Goal: Task Accomplishment & Management: Manage account settings

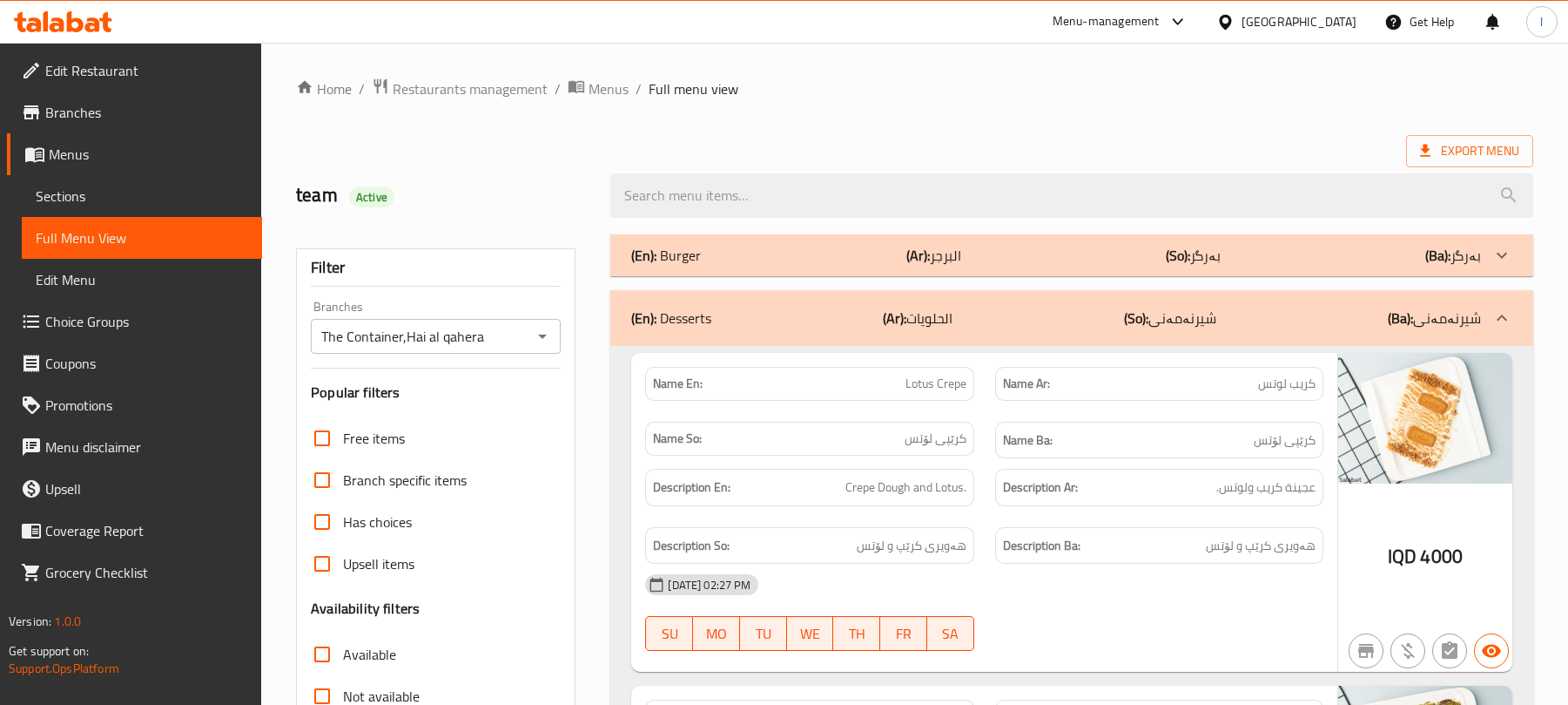
scroll to position [8980, 0]
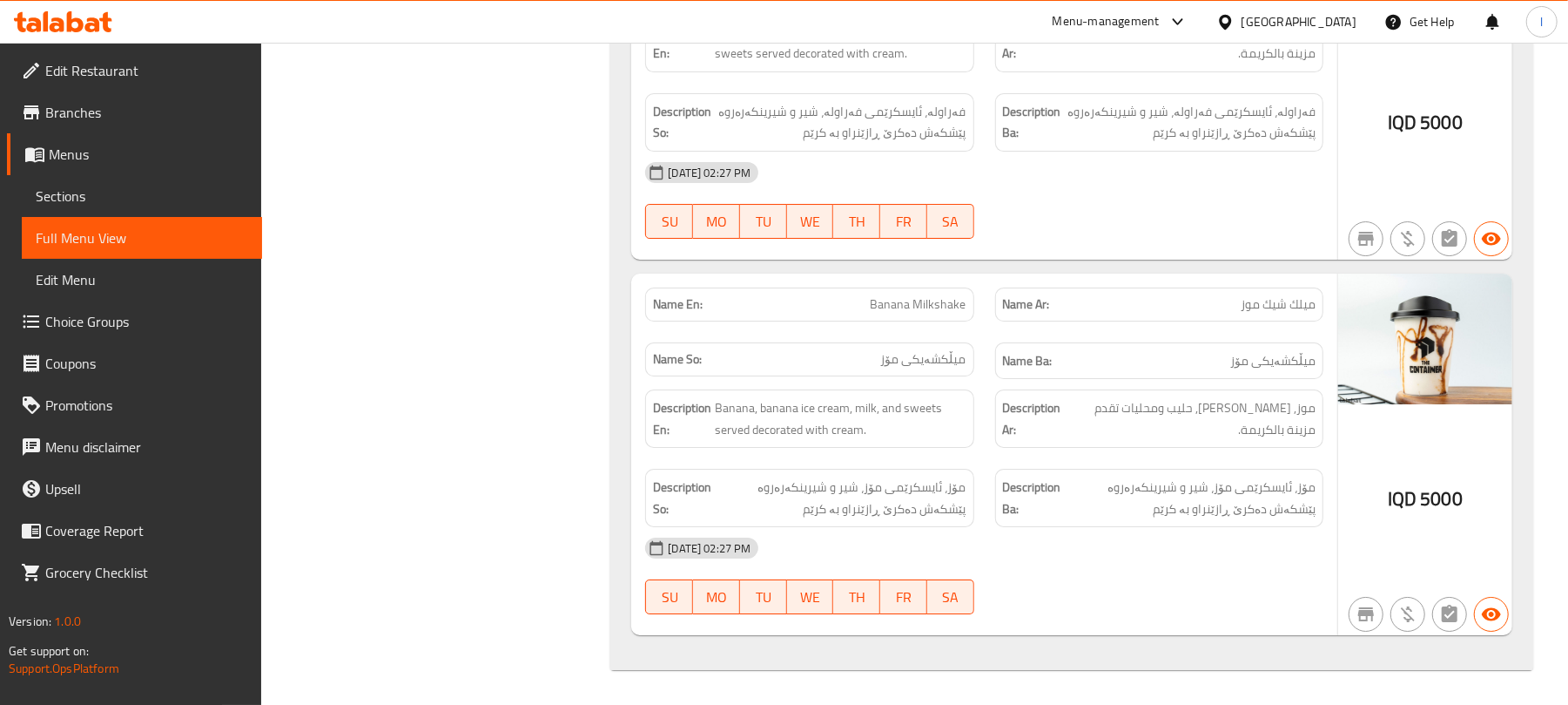
click at [56, 4] on div "Menu-management [GEOGRAPHIC_DATA] Get Help l" at bounding box center [784, 21] width 1568 height 42
click at [77, 18] on icon at bounding box center [62, 21] width 99 height 21
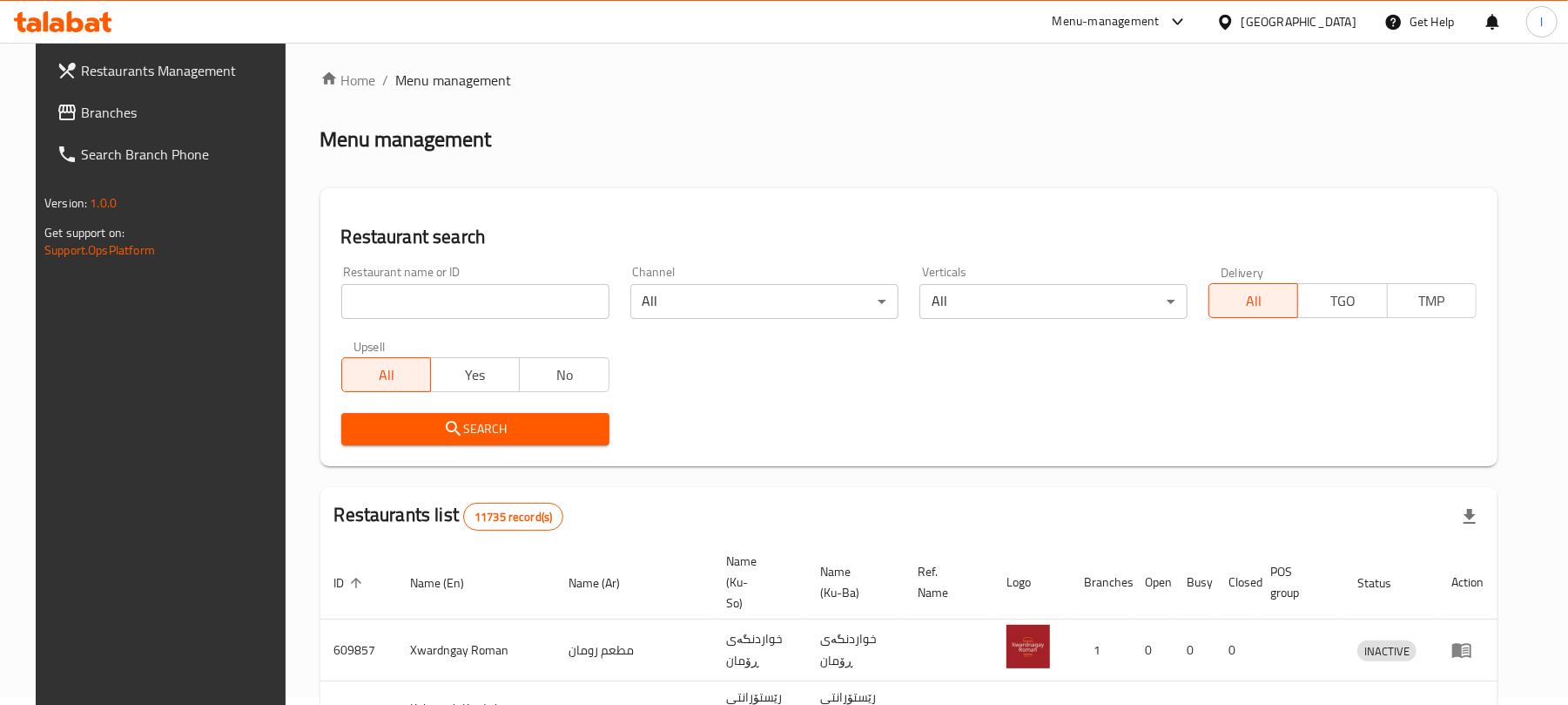
scroll to position [198, 0]
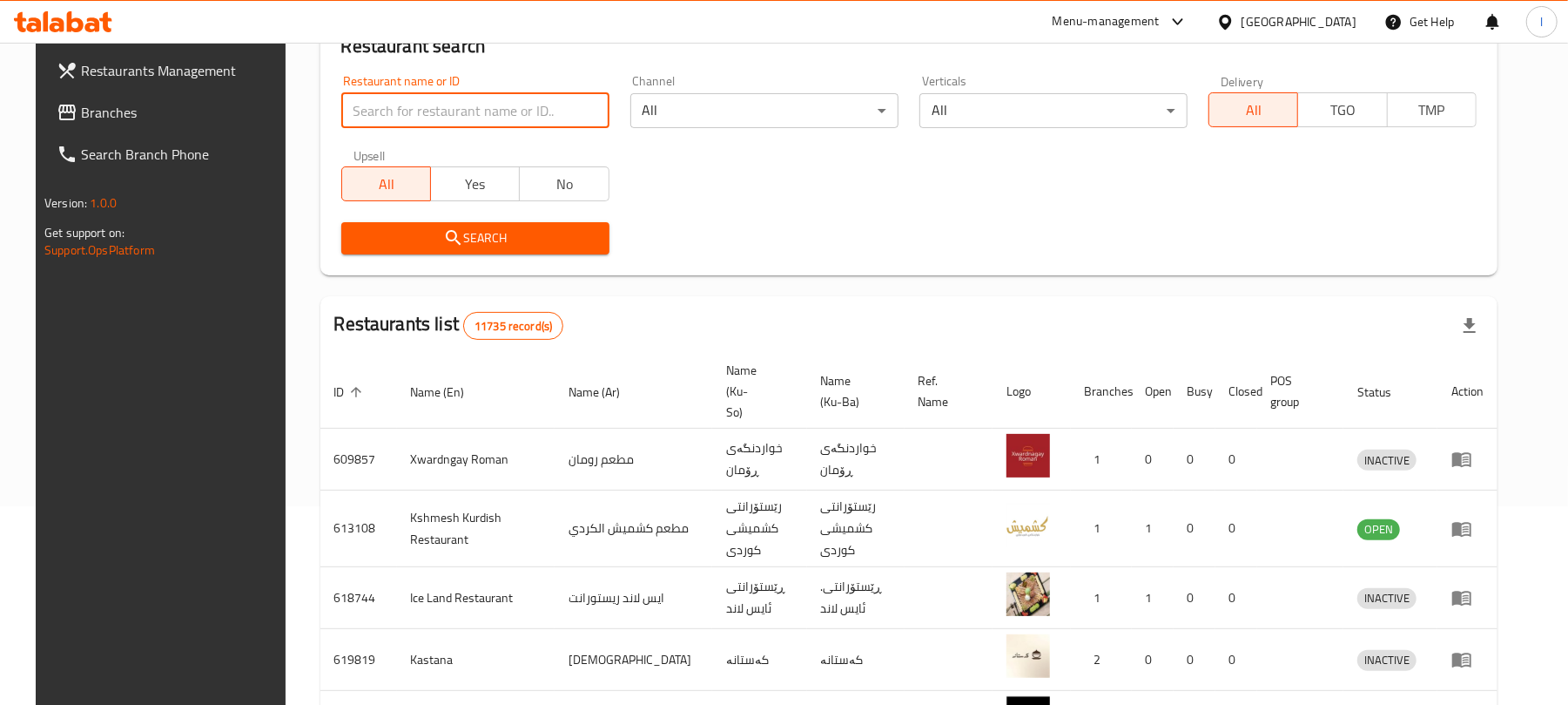
click at [398, 123] on input "search" at bounding box center [475, 110] width 268 height 35
paste input "D & T Grill House"
click button "Search" at bounding box center [475, 237] width 268 height 32
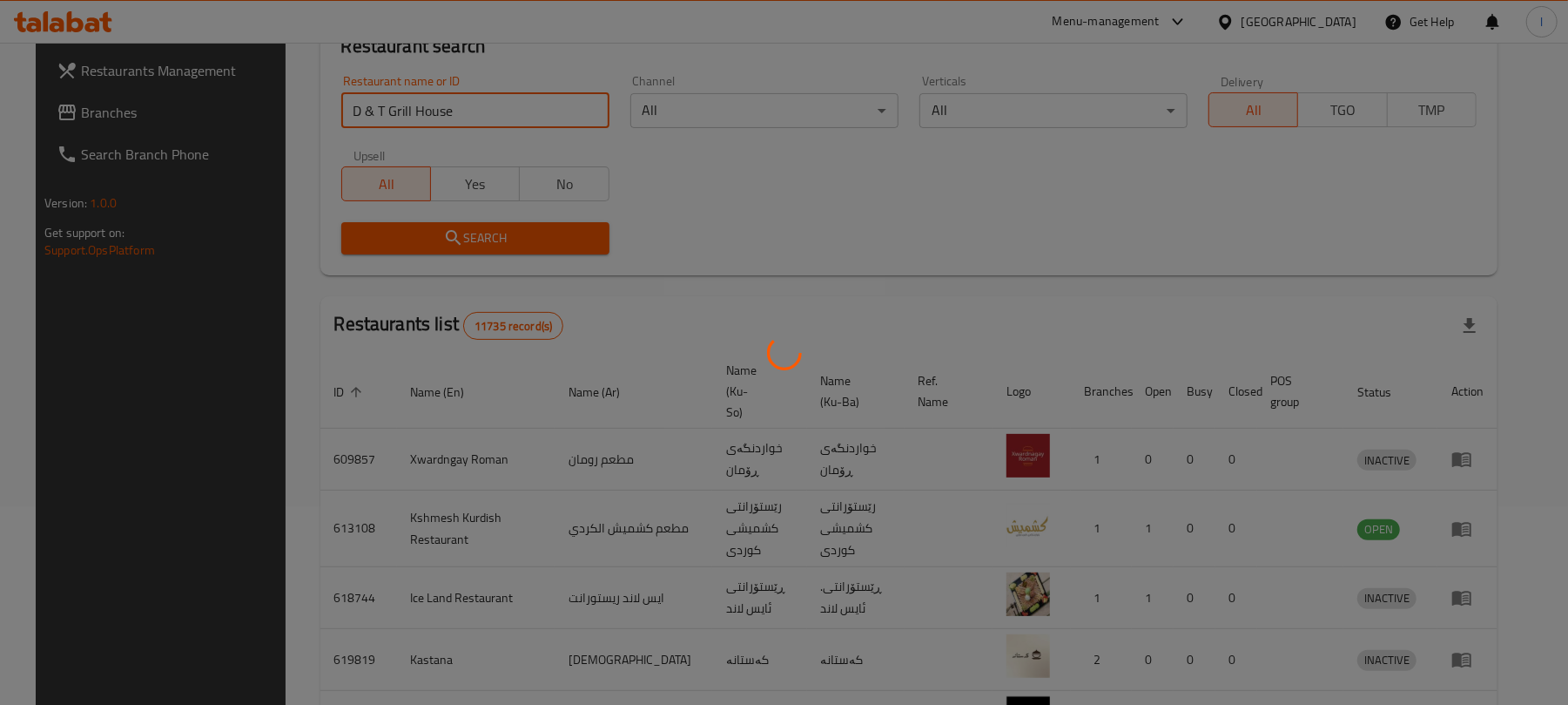
scroll to position [8, 0]
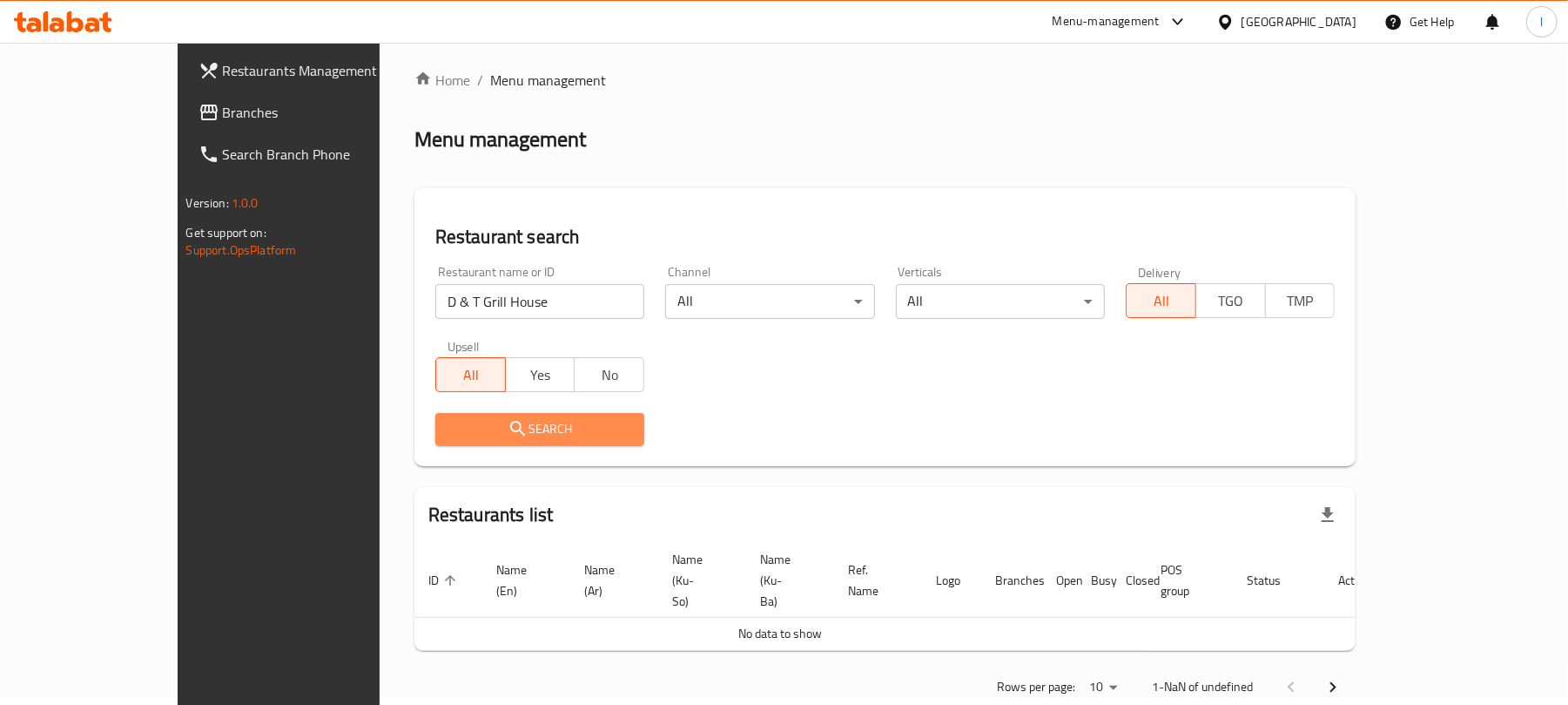
click at [465, 438] on span "Search" at bounding box center [540, 429] width 182 height 21
click at [479, 419] on span "Search" at bounding box center [540, 429] width 182 height 21
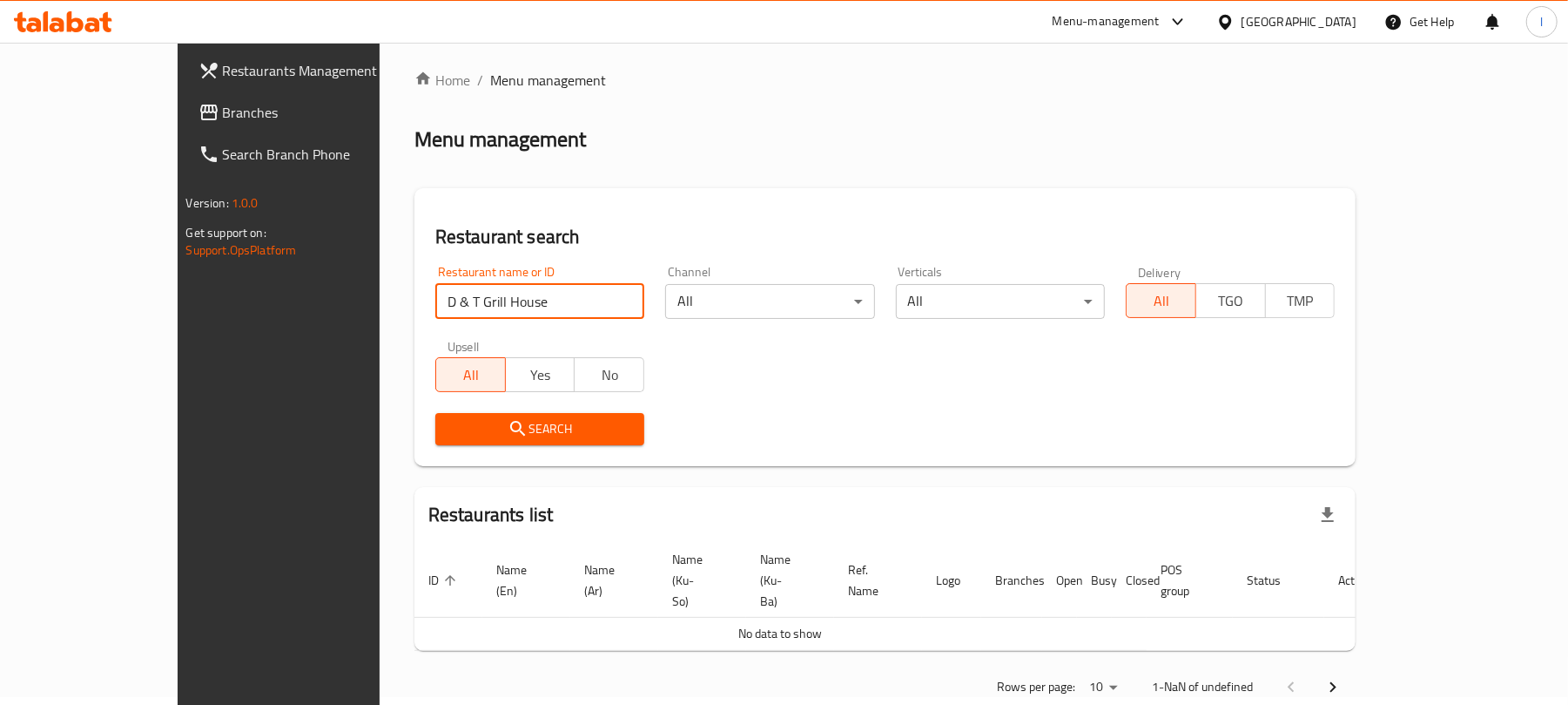
drag, startPoint x: 362, startPoint y: 307, endPoint x: 492, endPoint y: 309, distance: 130.0
click at [492, 309] on input "D & T Grill House" at bounding box center [540, 302] width 209 height 35
type input "D & T"
click at [465, 422] on span "Search" at bounding box center [540, 429] width 182 height 21
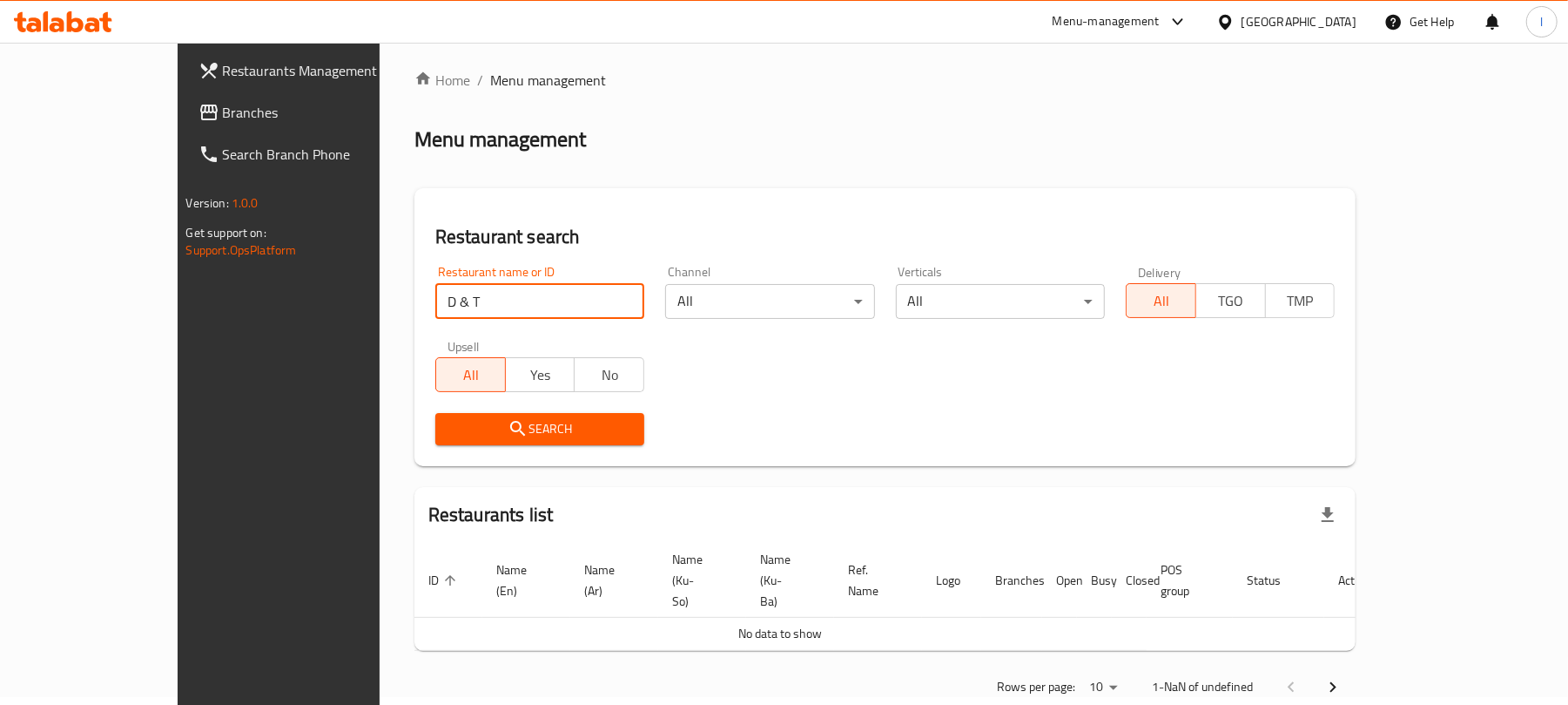
drag, startPoint x: 367, startPoint y: 301, endPoint x: 182, endPoint y: 270, distance: 187.6
click at [182, 270] on div "Restaurants Management Branches Search Branch Phone Version: 1.0.0 Get support …" at bounding box center [784, 390] width 1214 height 710
click at [223, 115] on span "Branches" at bounding box center [324, 111] width 203 height 21
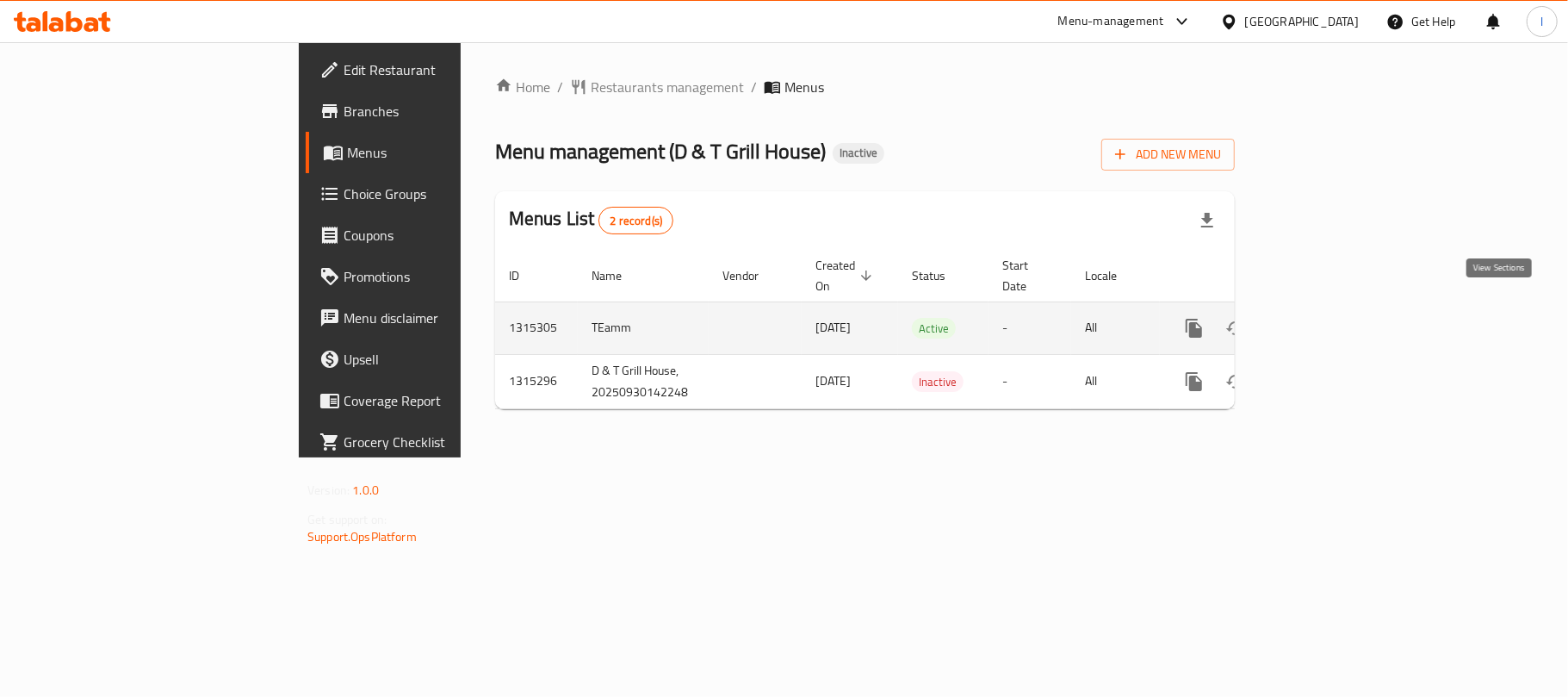
click at [1329, 318] on icon "enhanced table" at bounding box center [1318, 327] width 20 height 20
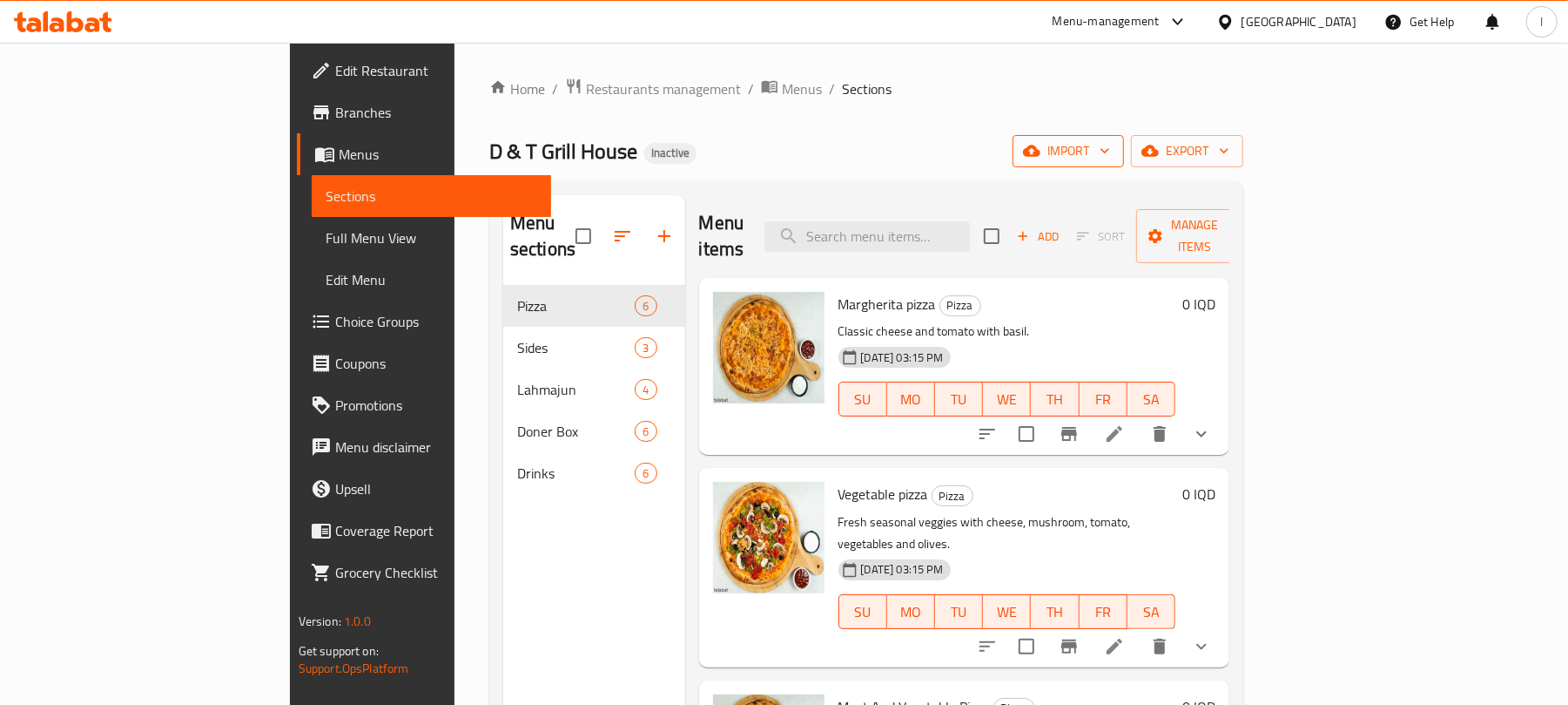
click at [1110, 160] on span "import" at bounding box center [1068, 151] width 84 height 21
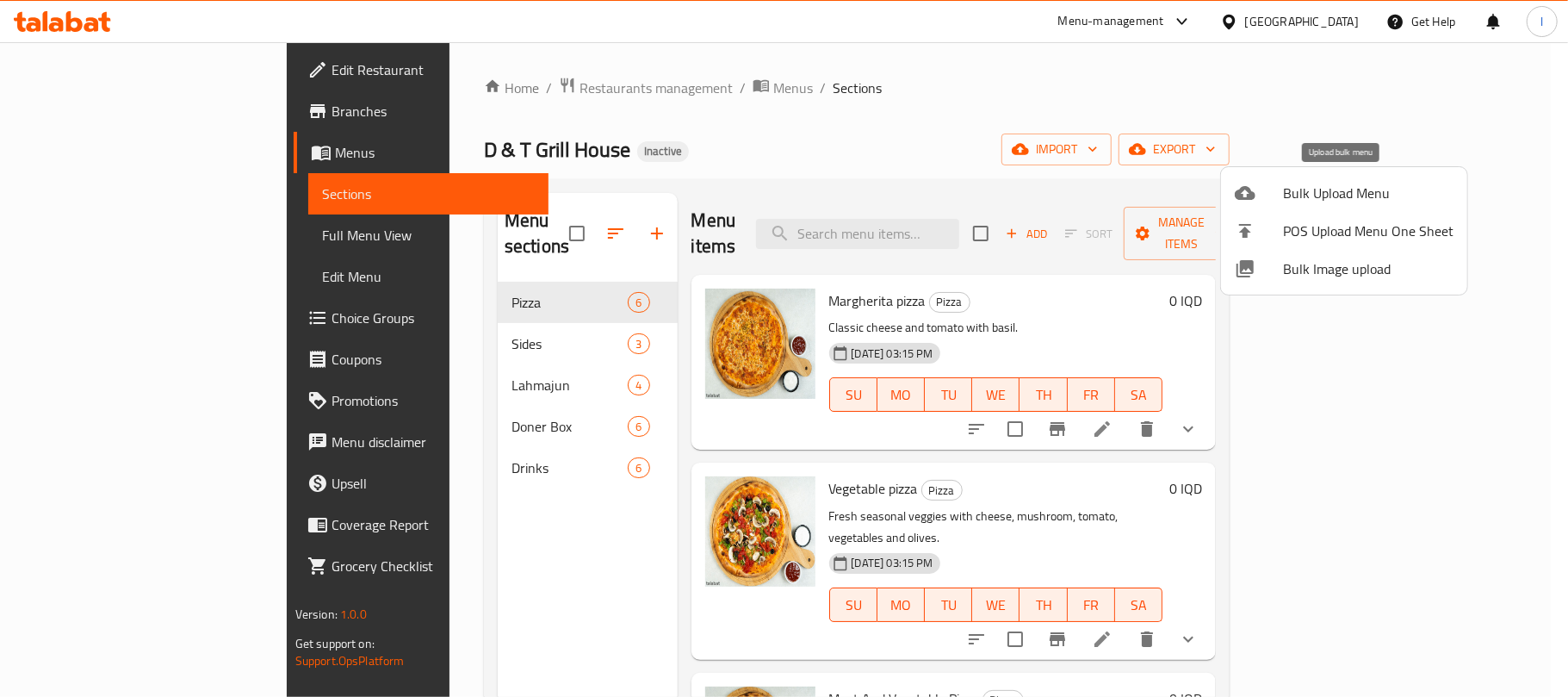
click at [1305, 187] on span "Bulk Upload Menu" at bounding box center [1368, 192] width 171 height 20
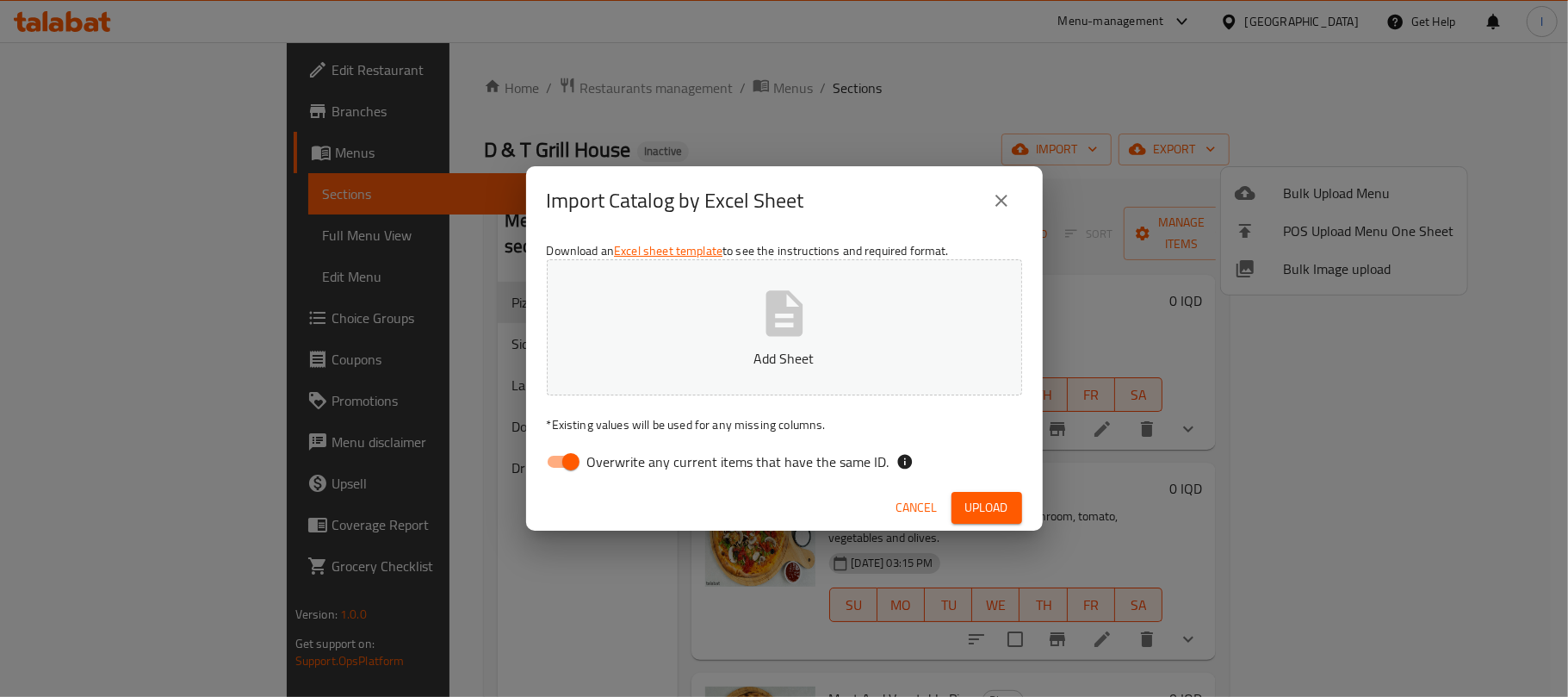
click at [538, 449] on input "Overwrite any current items that have the same ID." at bounding box center [571, 461] width 98 height 33
checkbox input "false"
click at [714, 338] on button "Add Sheet" at bounding box center [784, 326] width 475 height 136
click at [992, 488] on div "Cancel Upload" at bounding box center [784, 507] width 517 height 45
click at [991, 511] on span "Upload" at bounding box center [987, 508] width 43 height 21
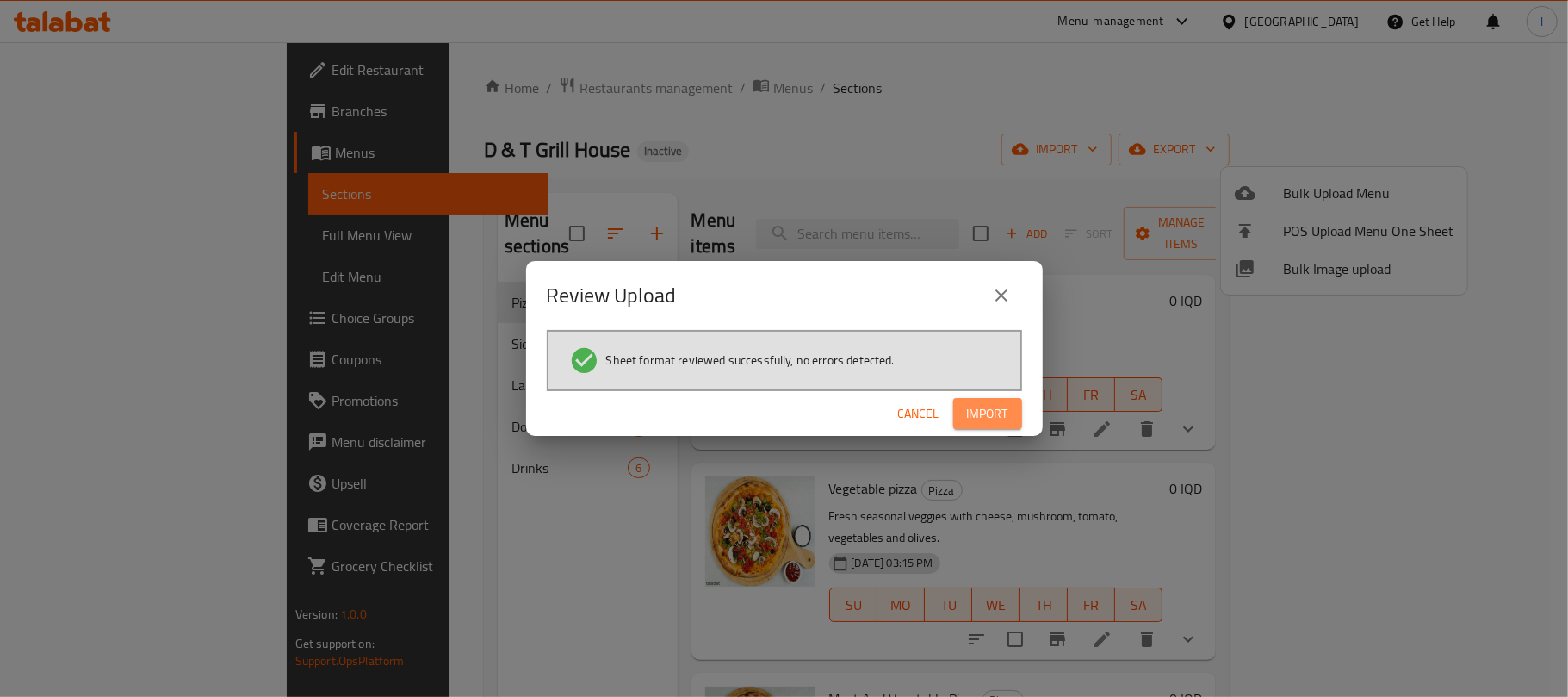
click at [996, 422] on span "Import" at bounding box center [988, 413] width 42 height 21
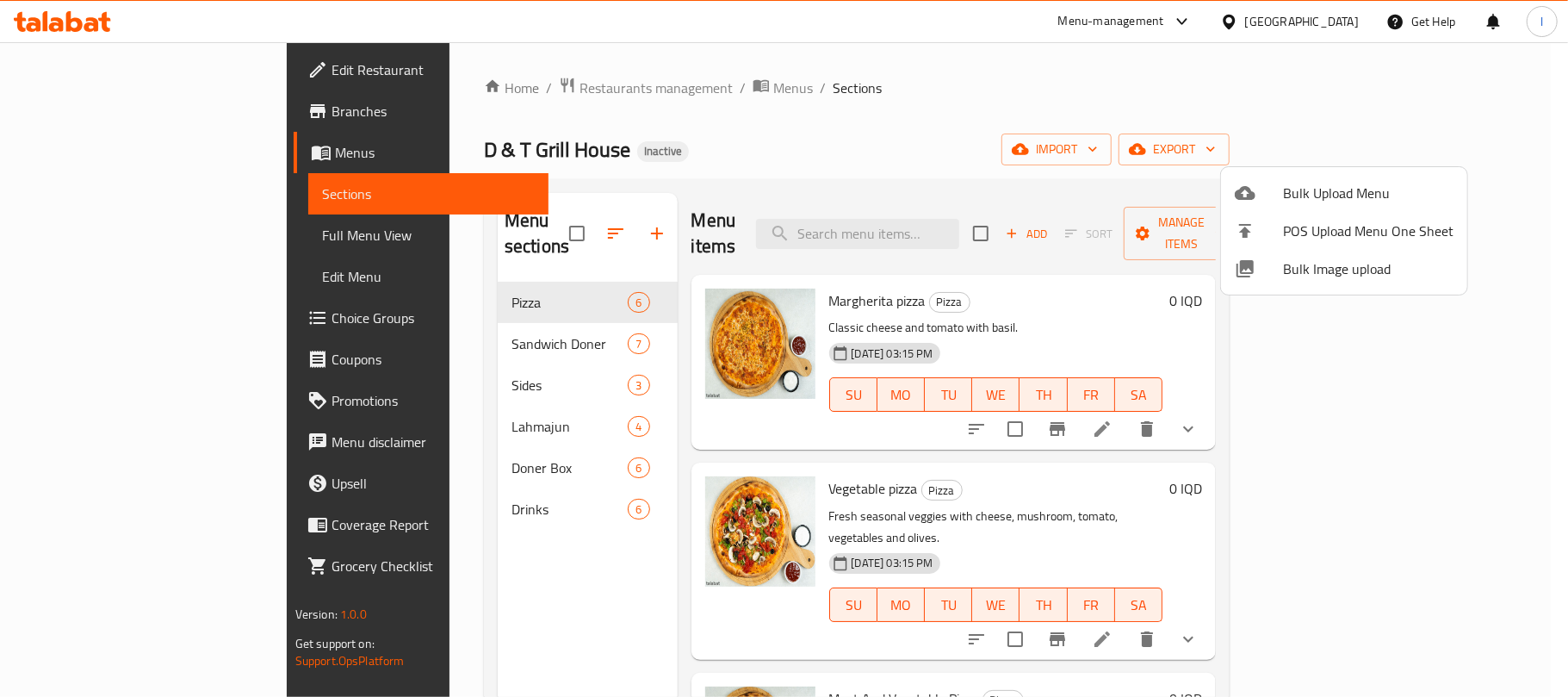
click at [418, 324] on div at bounding box center [784, 348] width 1568 height 697
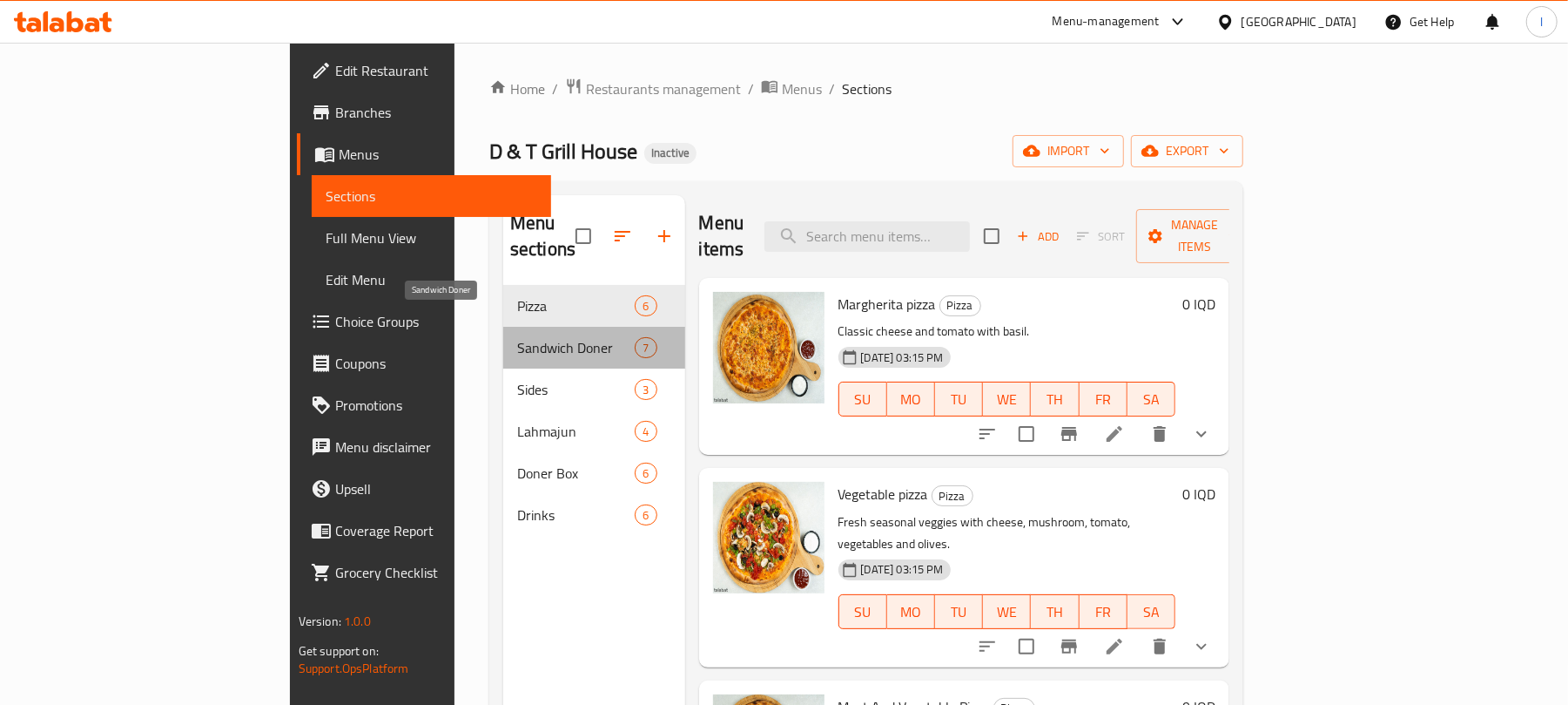
click at [517, 337] on span "Sandwich Doner" at bounding box center [576, 347] width 117 height 21
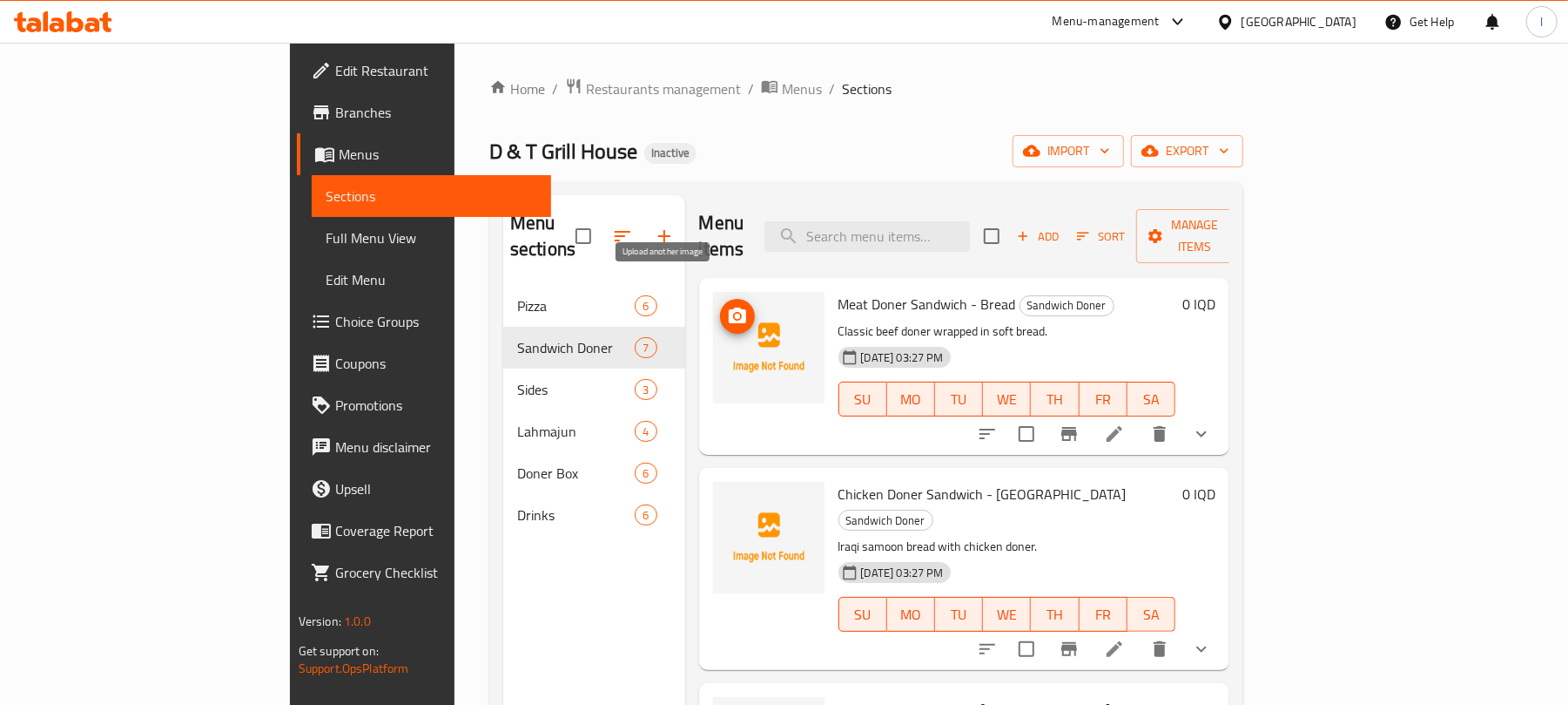
click at [728, 308] on icon "upload picture" at bounding box center [737, 315] width 18 height 16
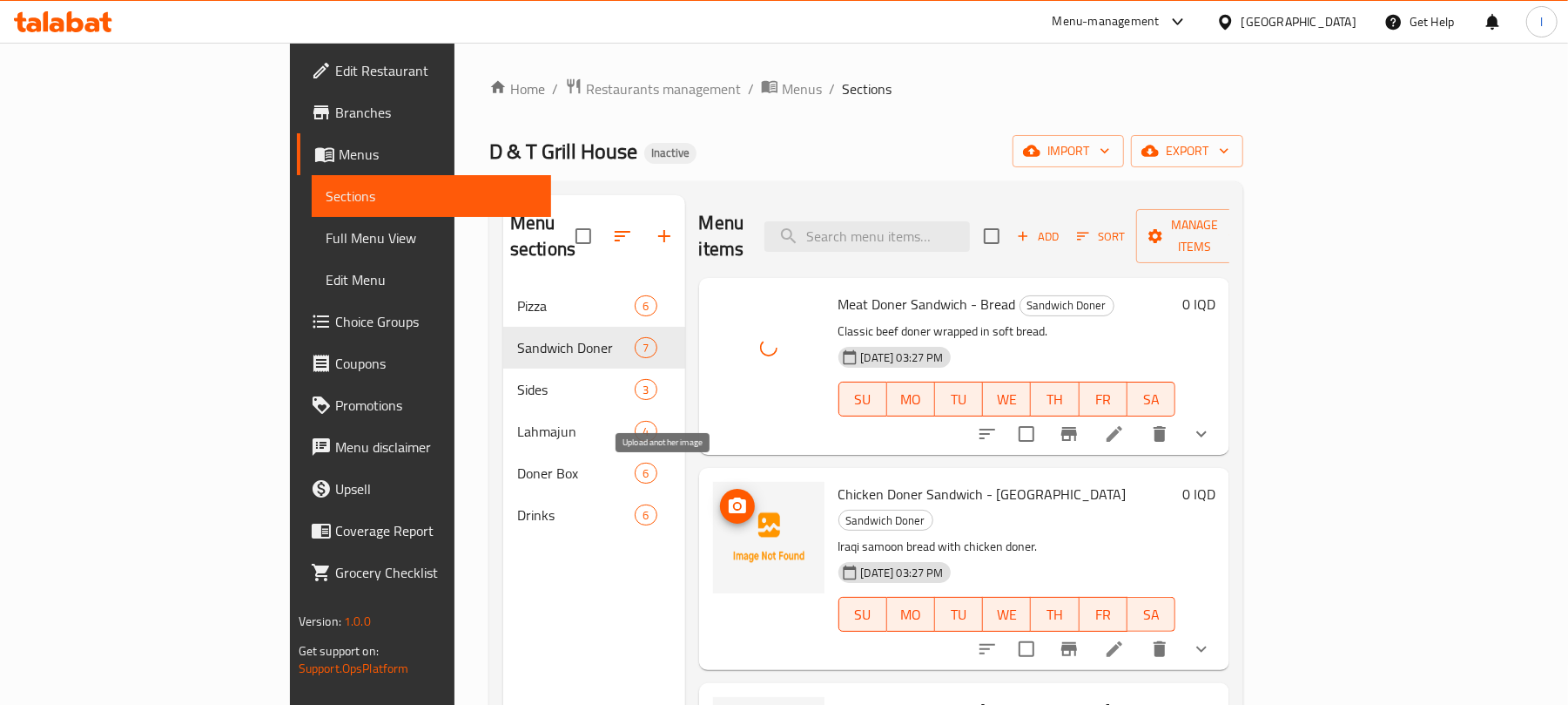
click at [728, 497] on icon "upload picture" at bounding box center [737, 505] width 18 height 16
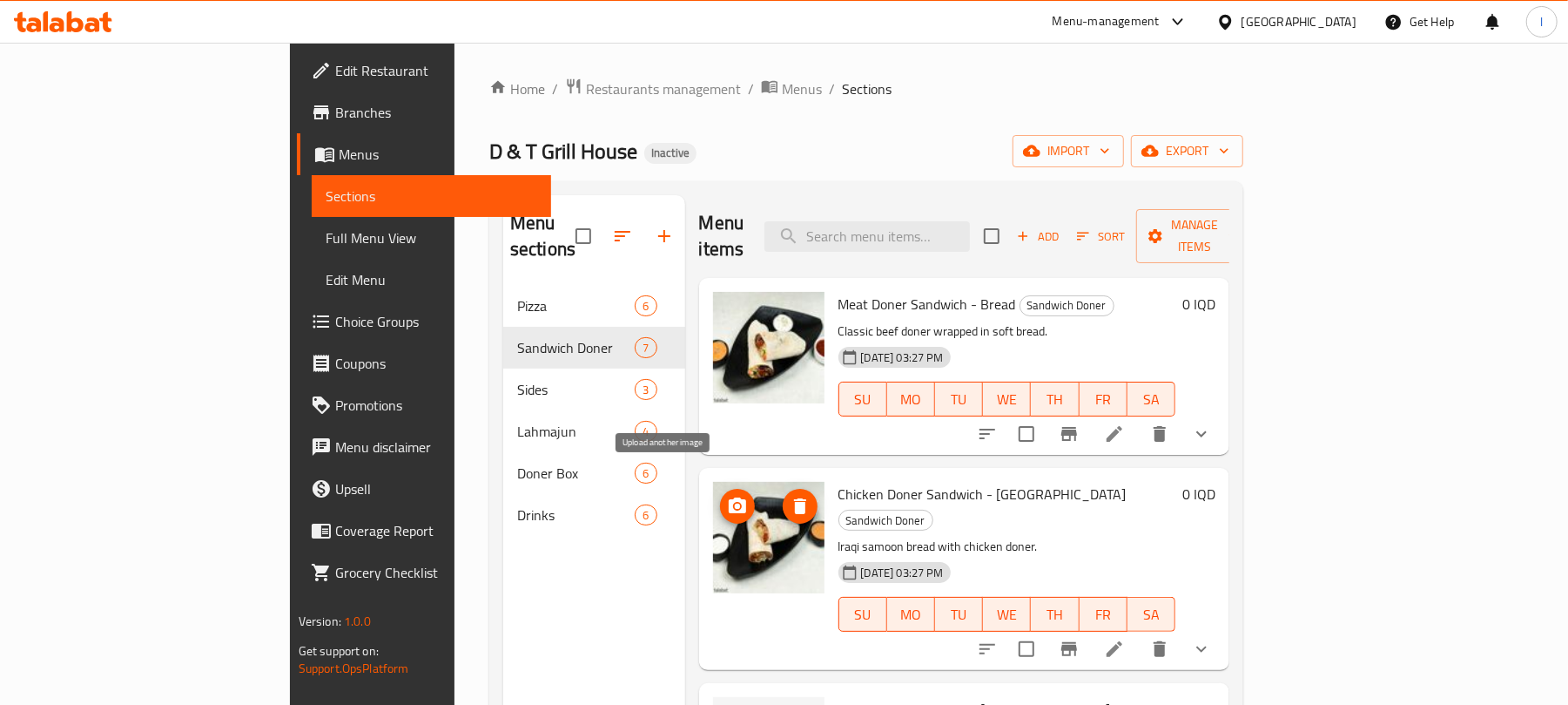
click at [721, 488] on button "upload picture" at bounding box center [738, 506] width 35 height 35
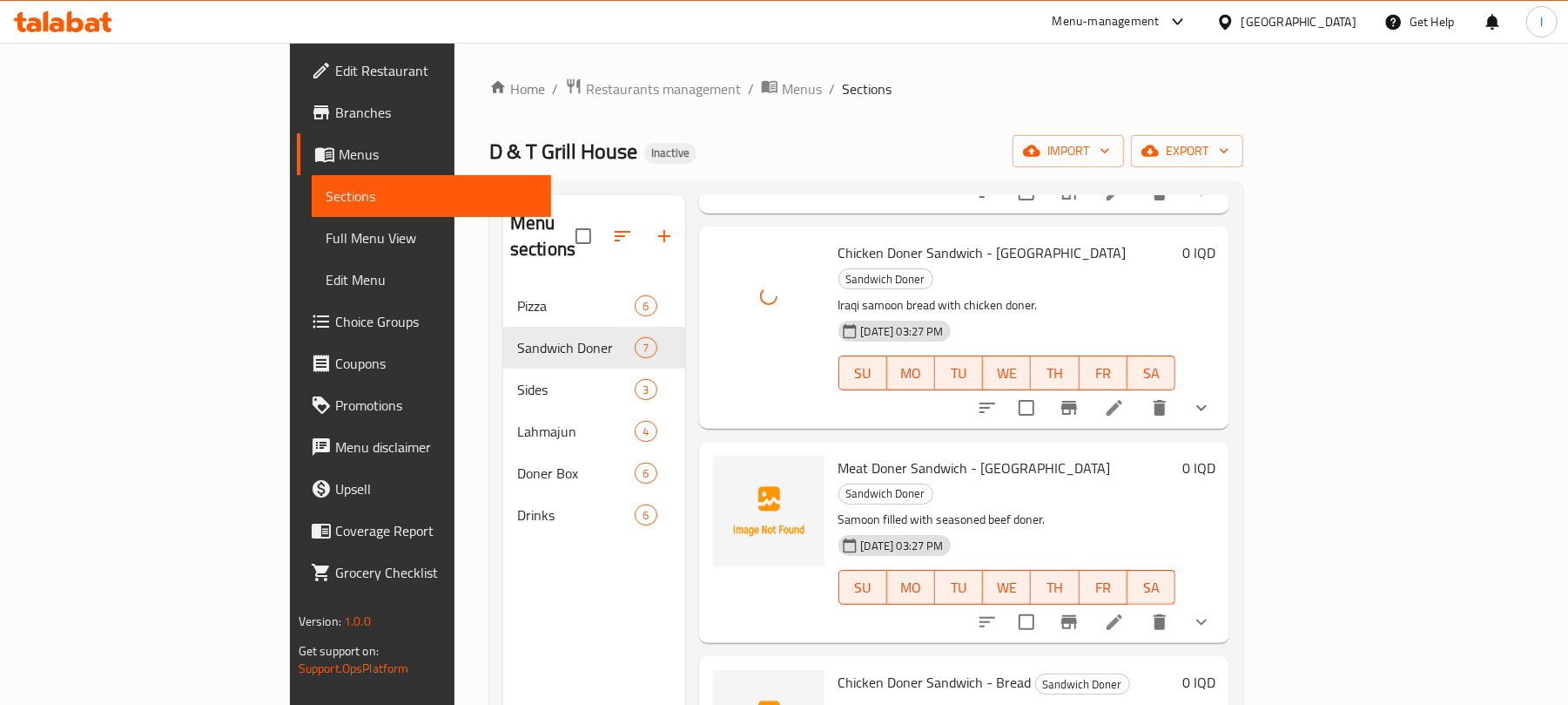
scroll to position [248, 0]
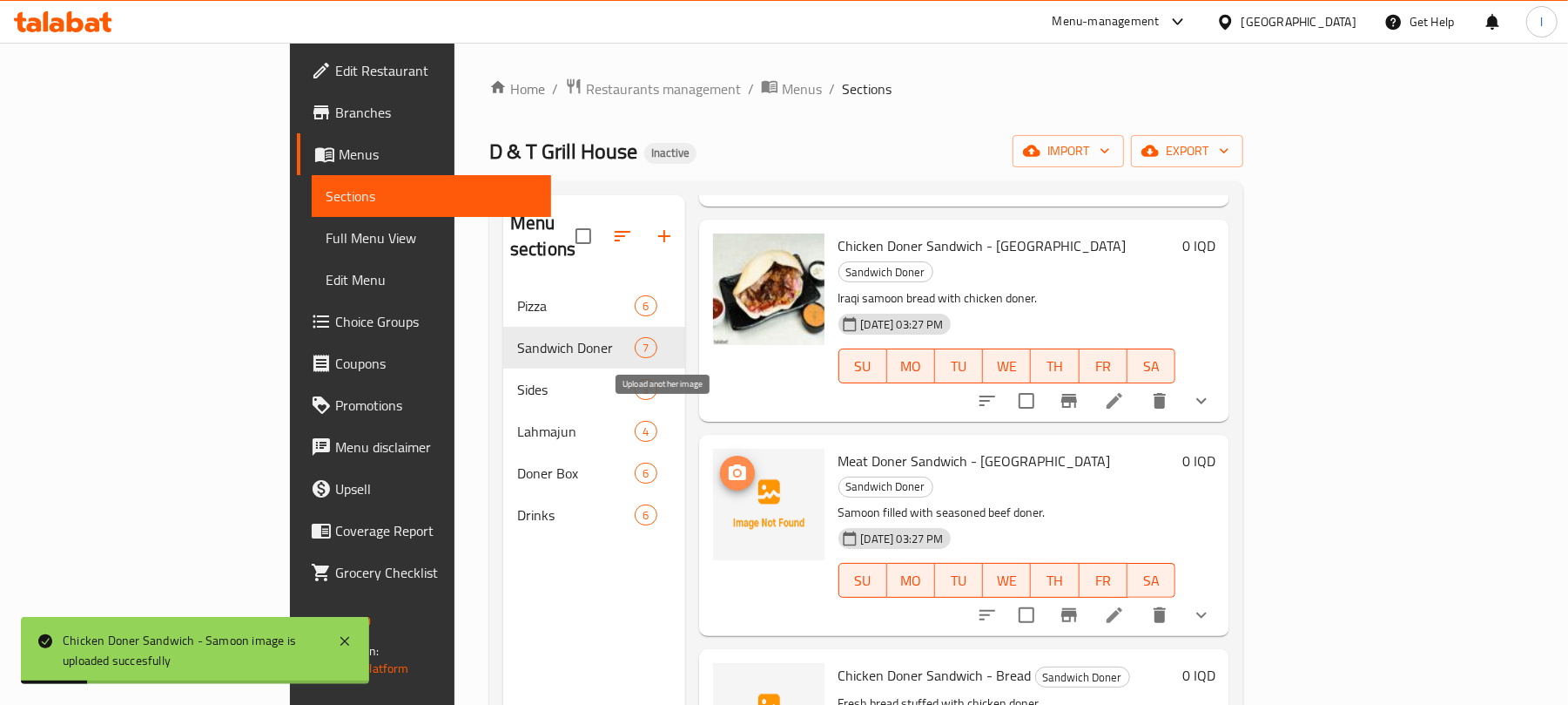
click at [734, 471] on circle "upload picture" at bounding box center [736, 473] width 5 height 5
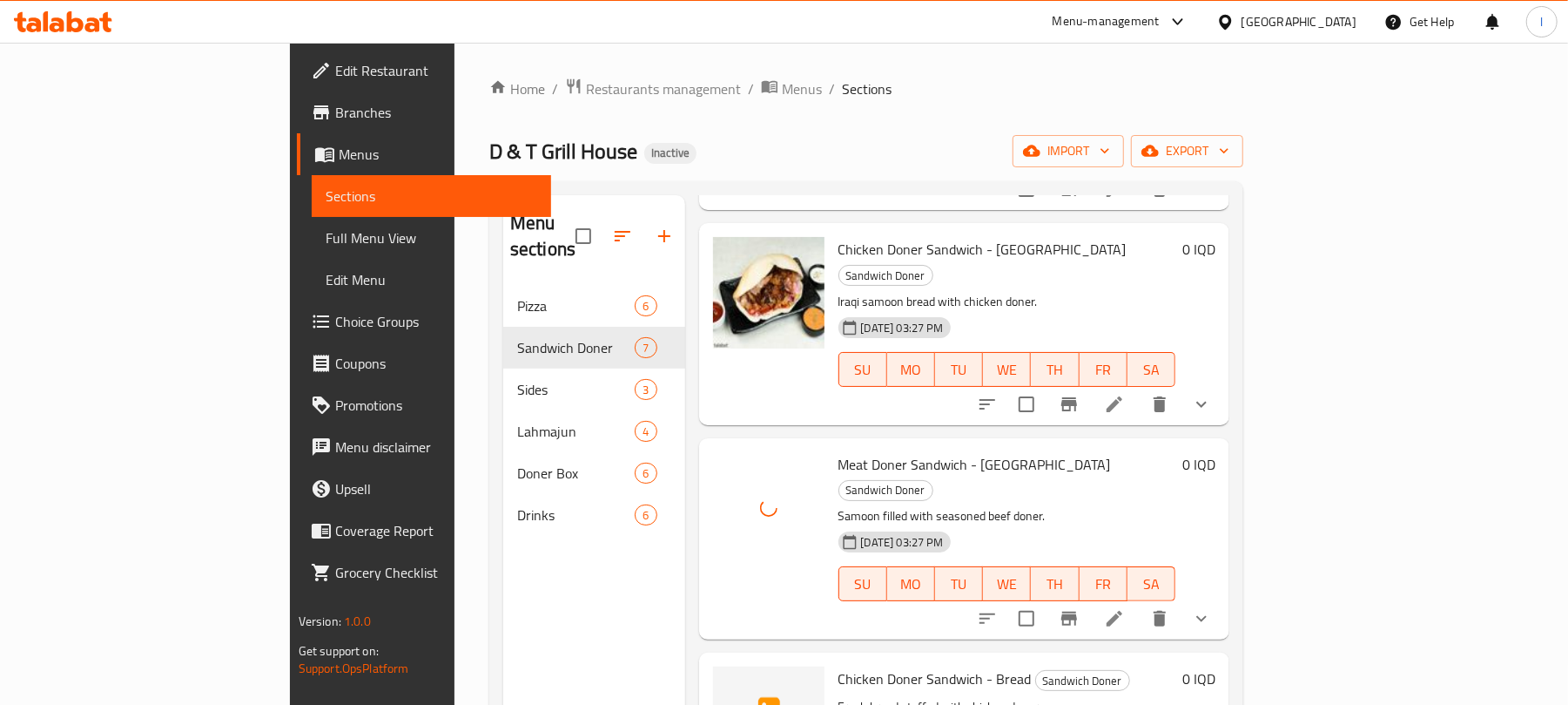
scroll to position [244, 0]
click at [727, 681] on icon "upload picture" at bounding box center [737, 690] width 21 height 21
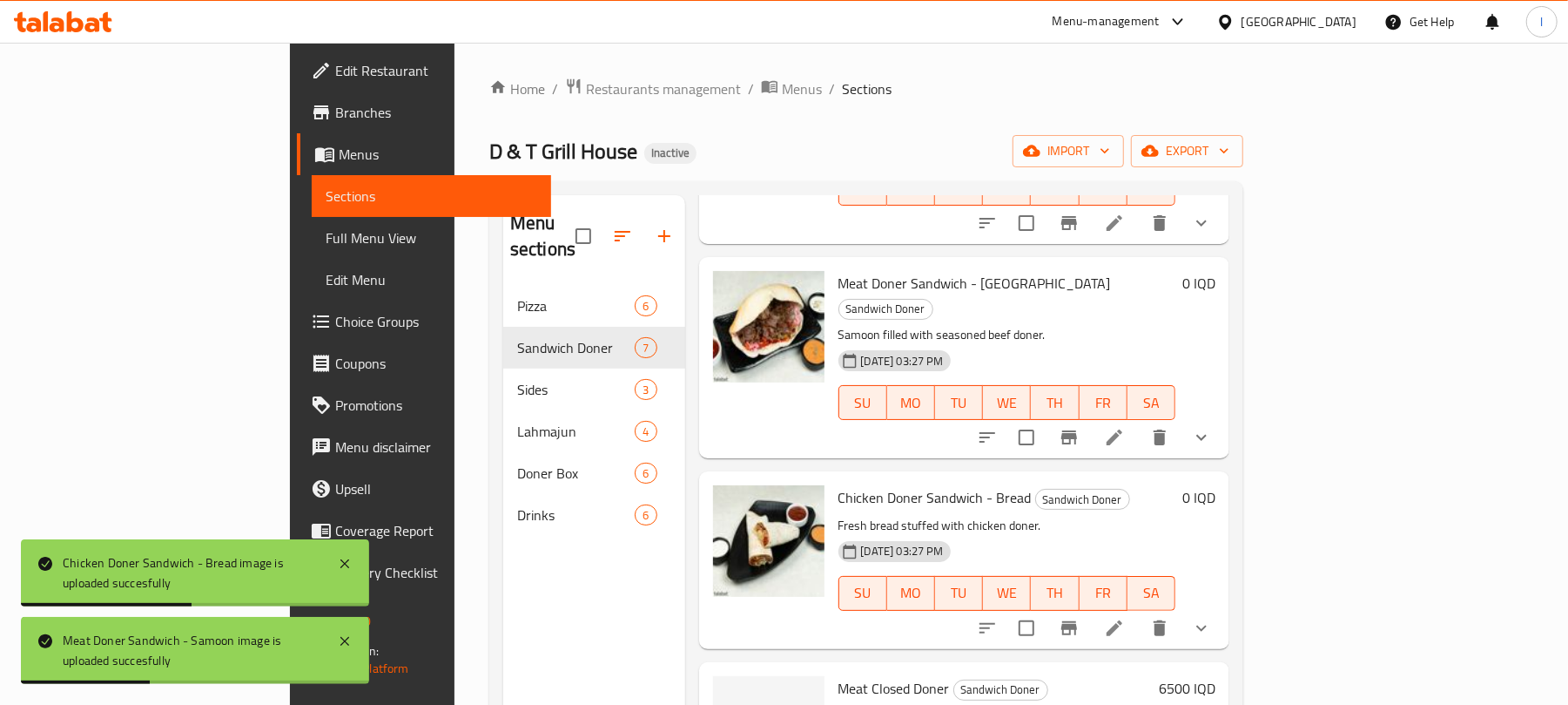
scroll to position [670, 0]
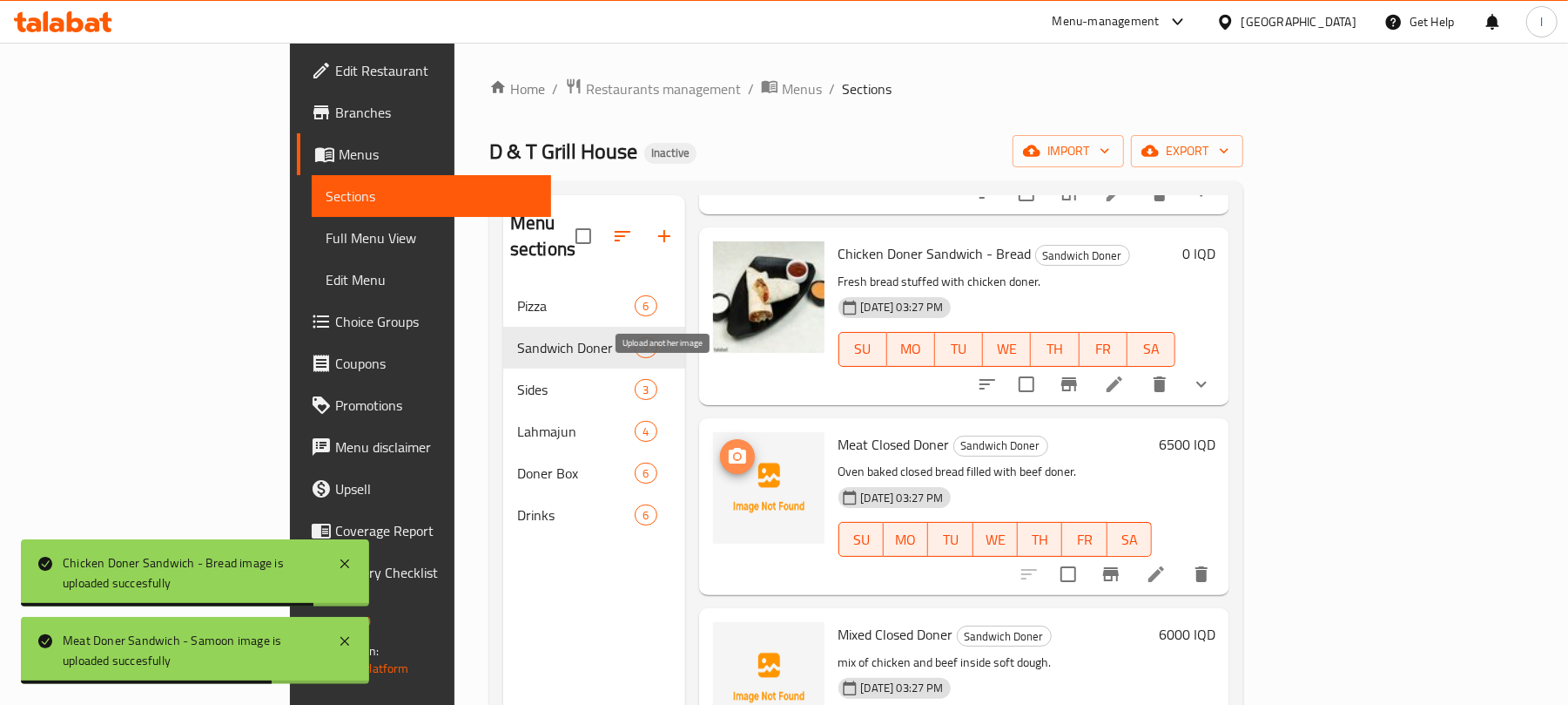
click at [728, 447] on icon "upload picture" at bounding box center [737, 455] width 18 height 16
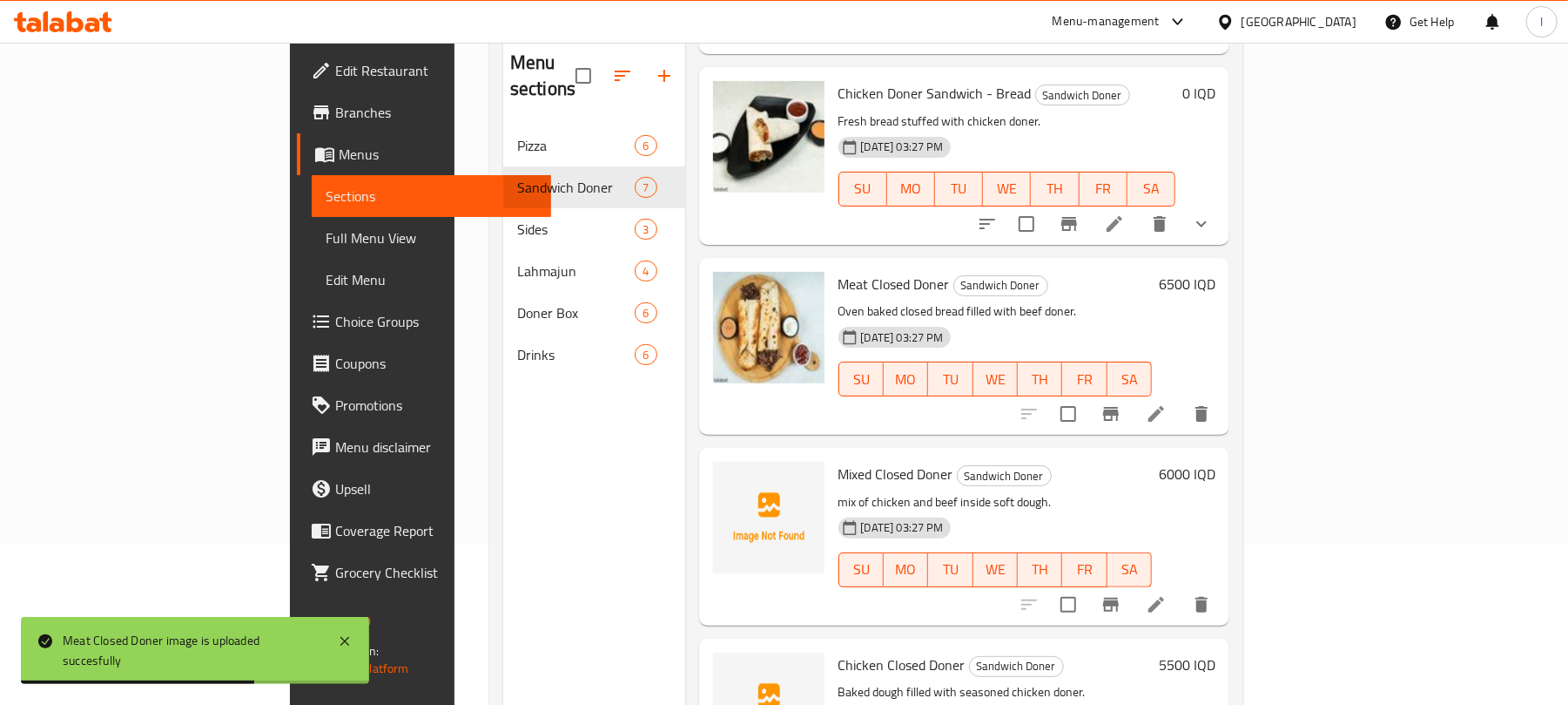
scroll to position [245, 0]
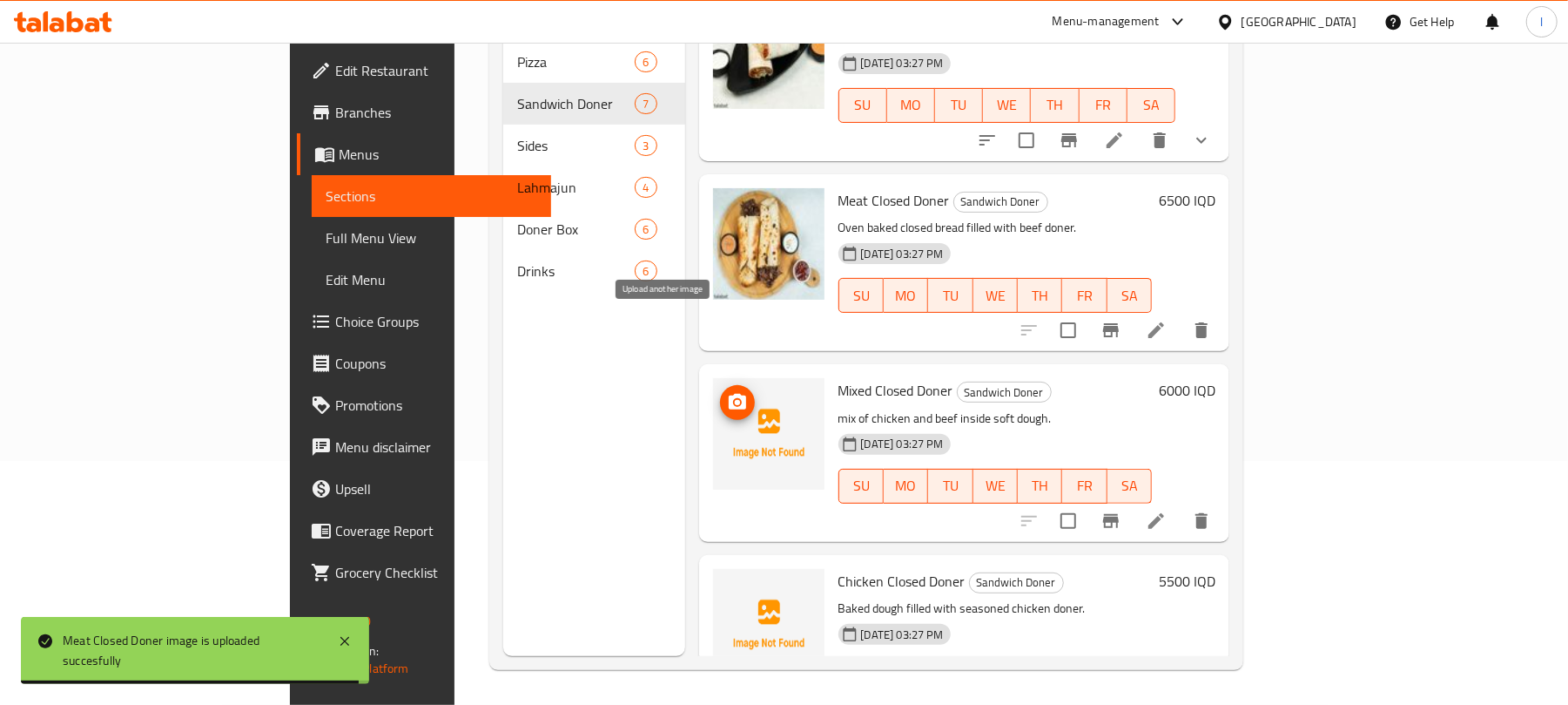
click at [721, 392] on span "upload picture" at bounding box center [738, 401] width 35 height 21
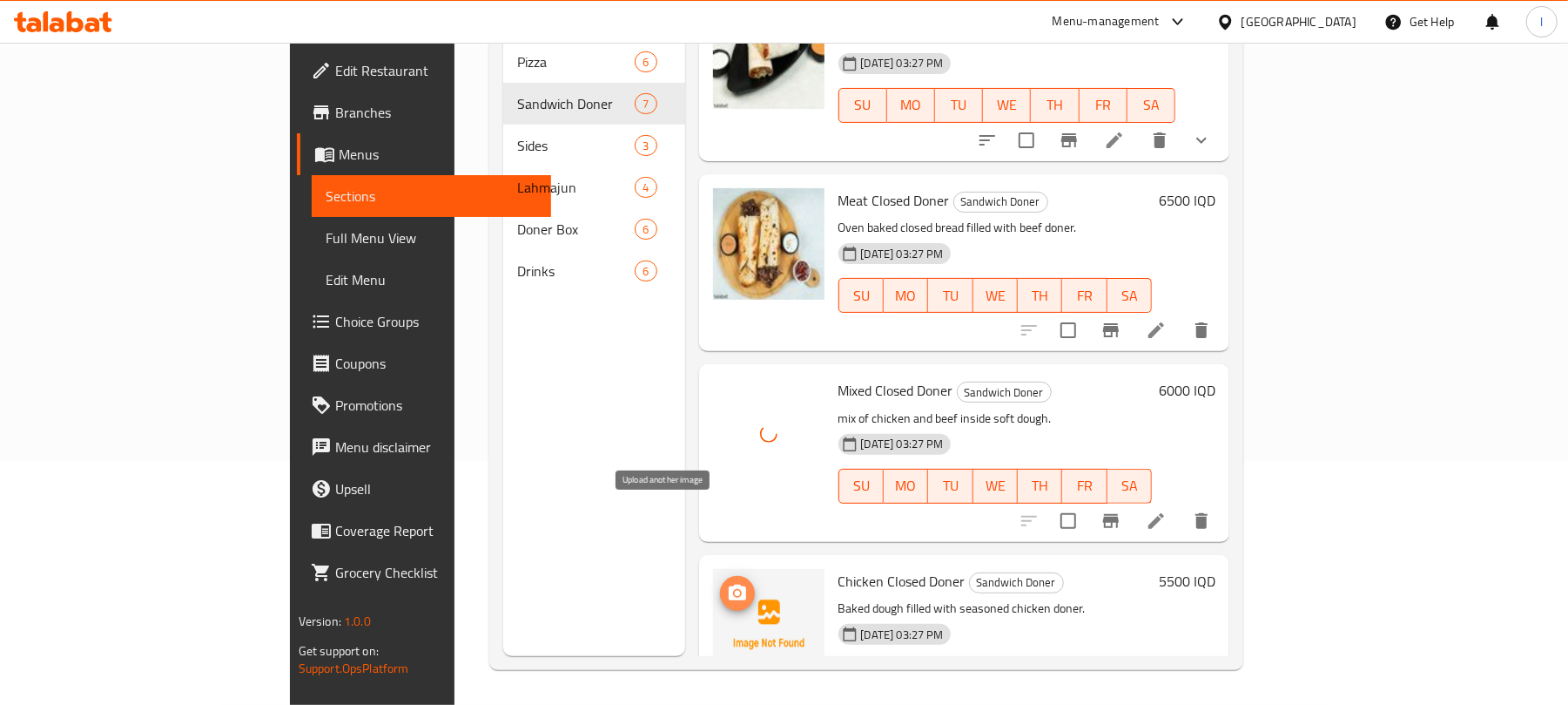
click at [727, 583] on icon "upload picture" at bounding box center [737, 593] width 21 height 21
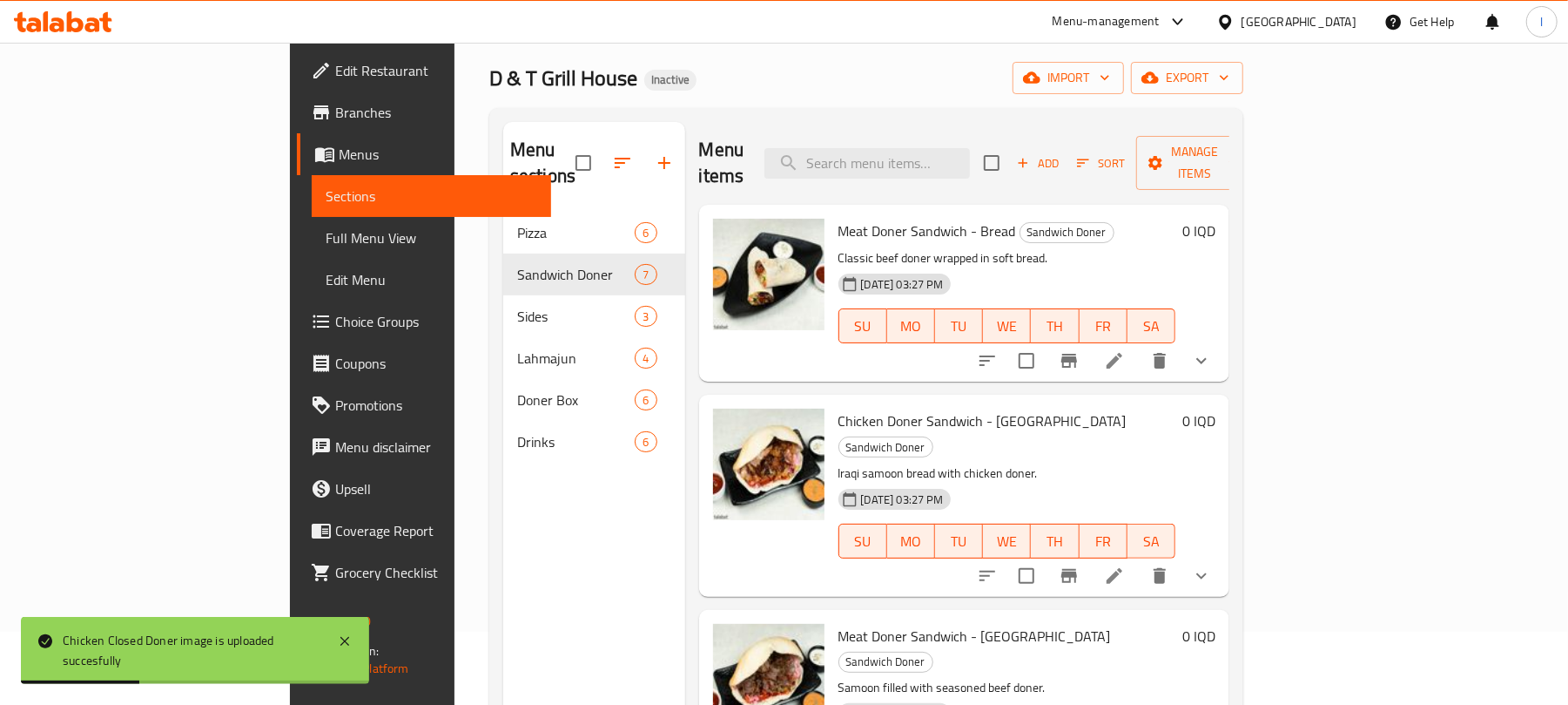
scroll to position [0, 0]
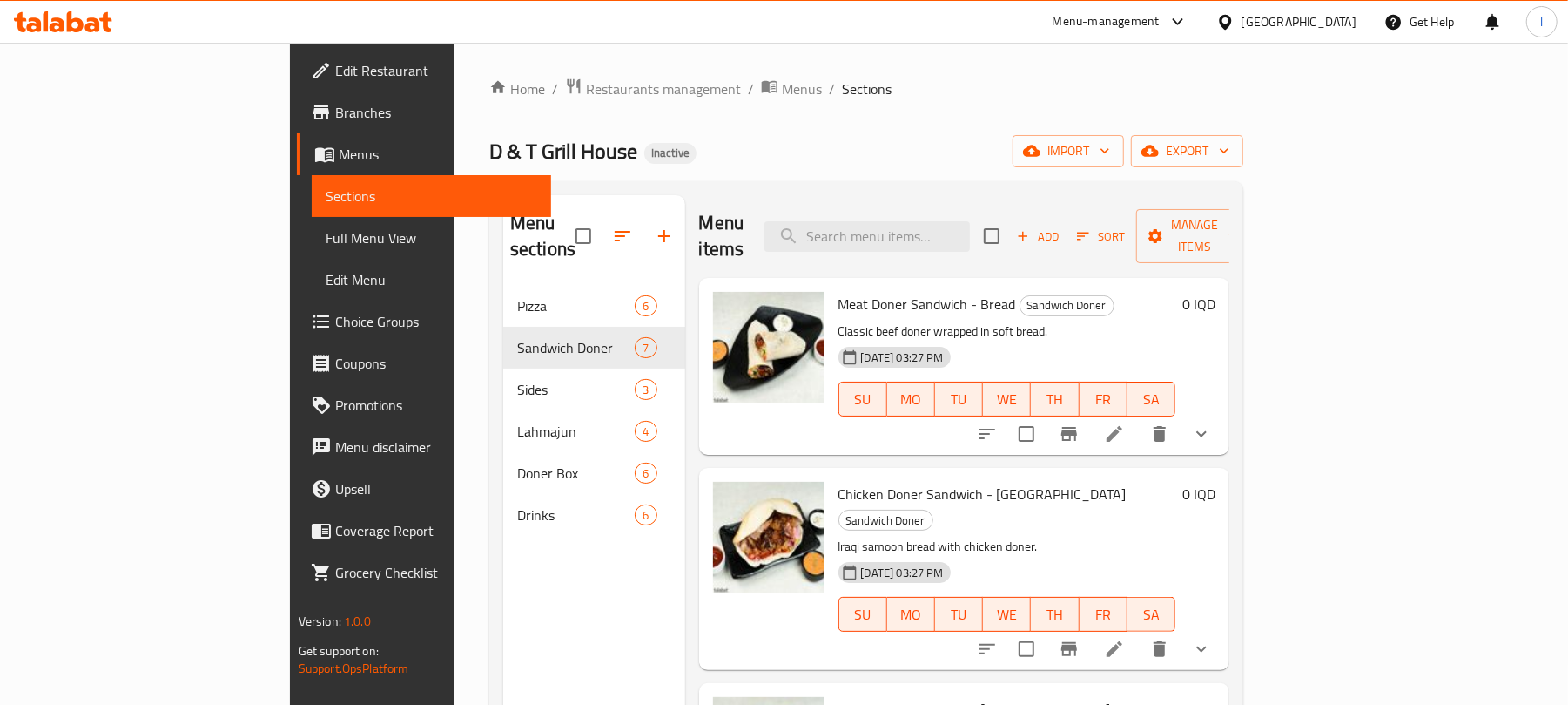
click at [326, 231] on span "Full Menu View" at bounding box center [433, 237] width 213 height 21
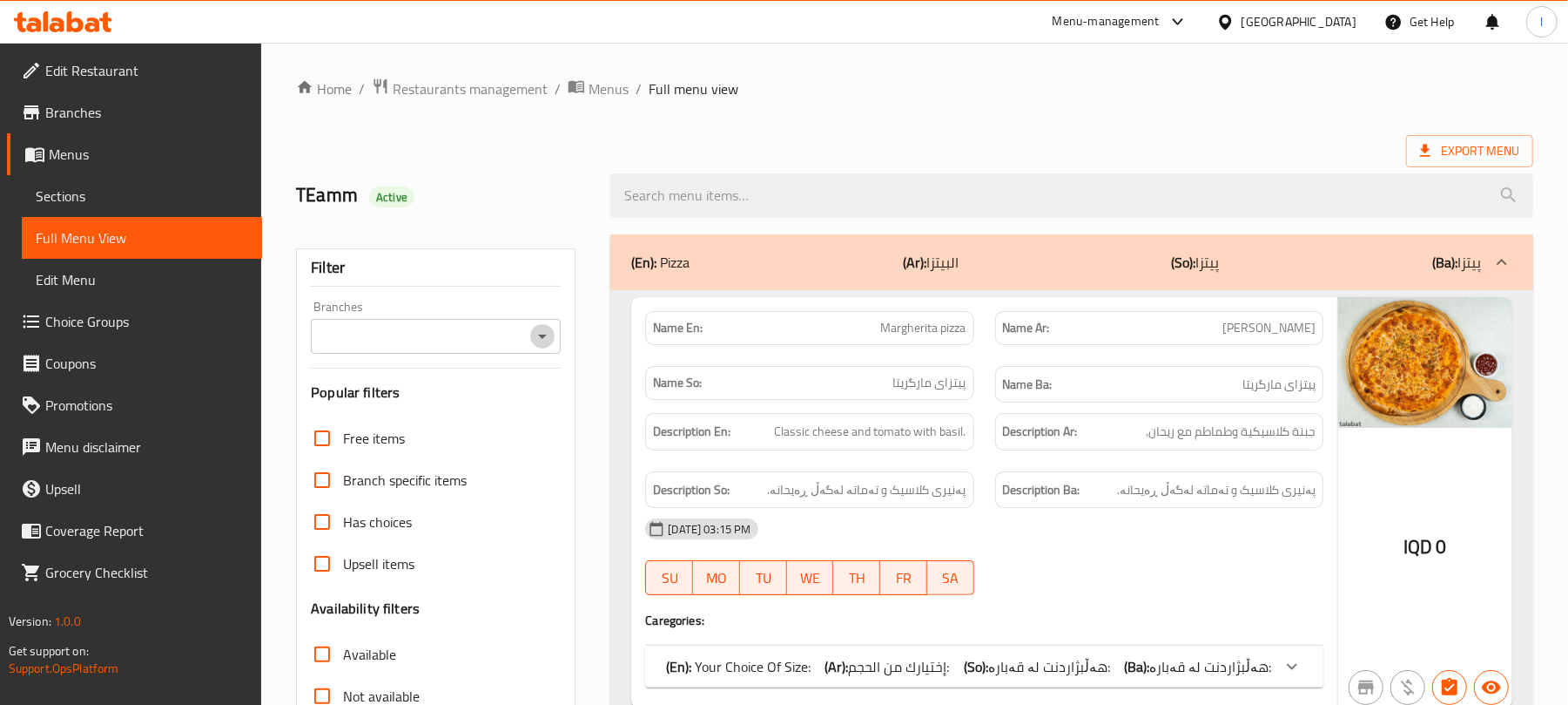
click at [548, 342] on icon "Open" at bounding box center [542, 336] width 21 height 21
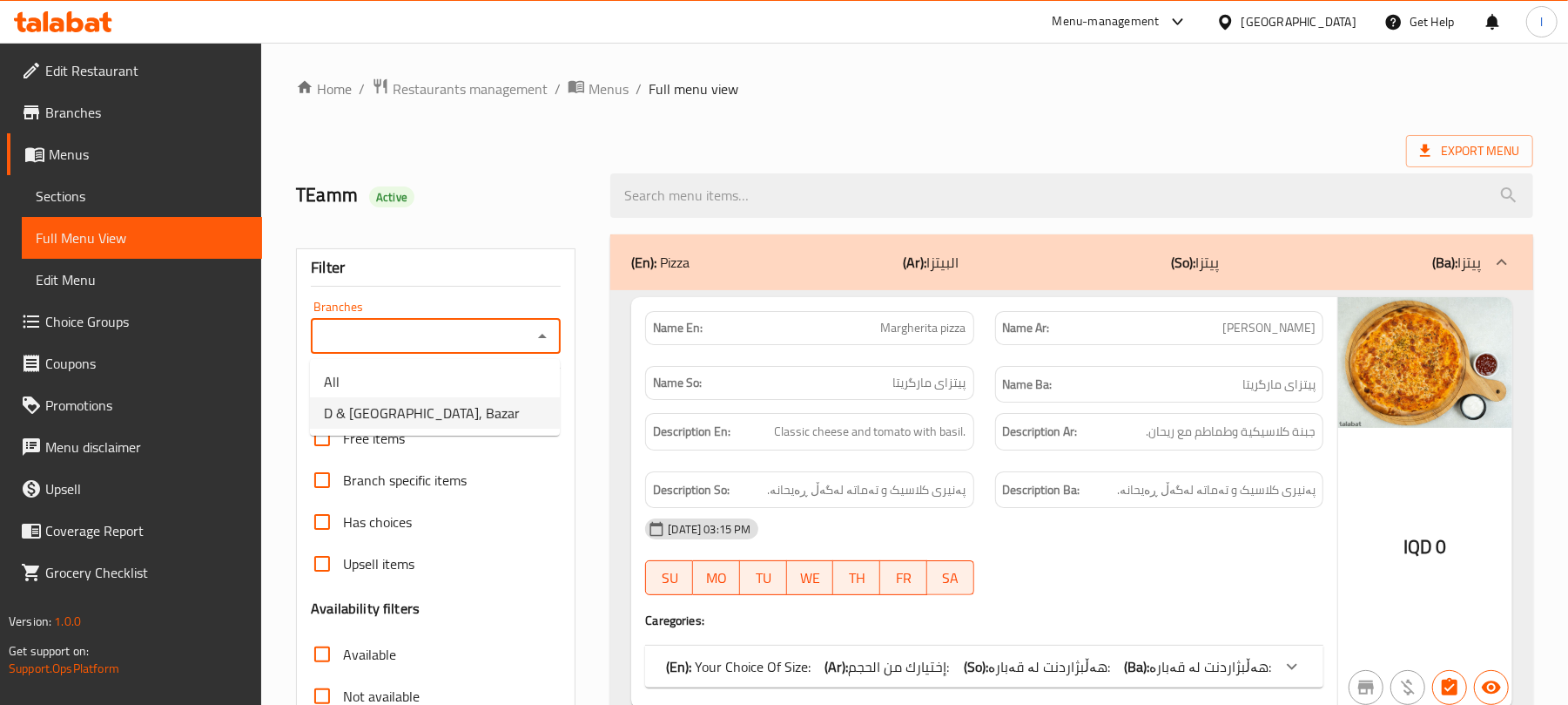
click at [507, 413] on li "D & T Grill House, Bazar" at bounding box center [434, 413] width 250 height 31
type input "D & T Grill House, Bazar"
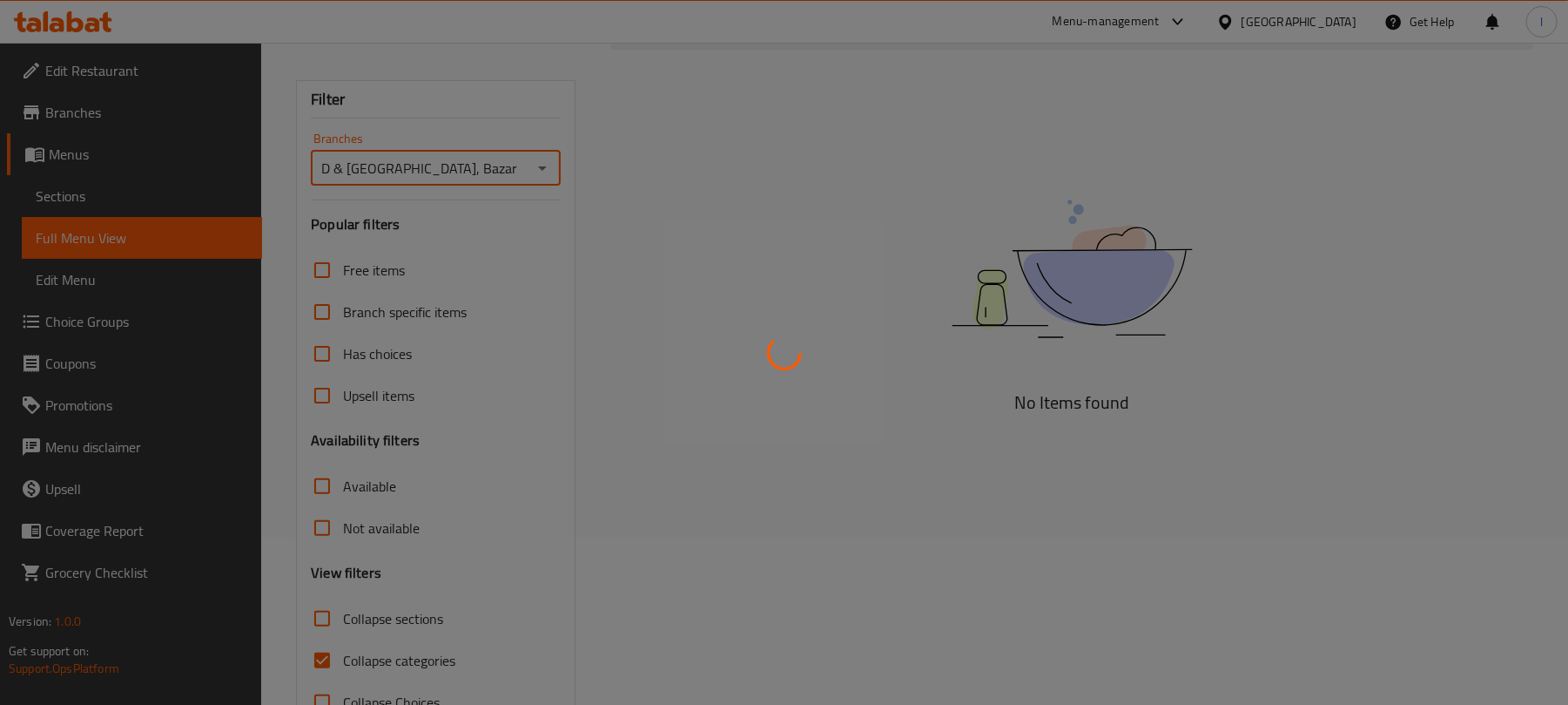
scroll to position [224, 0]
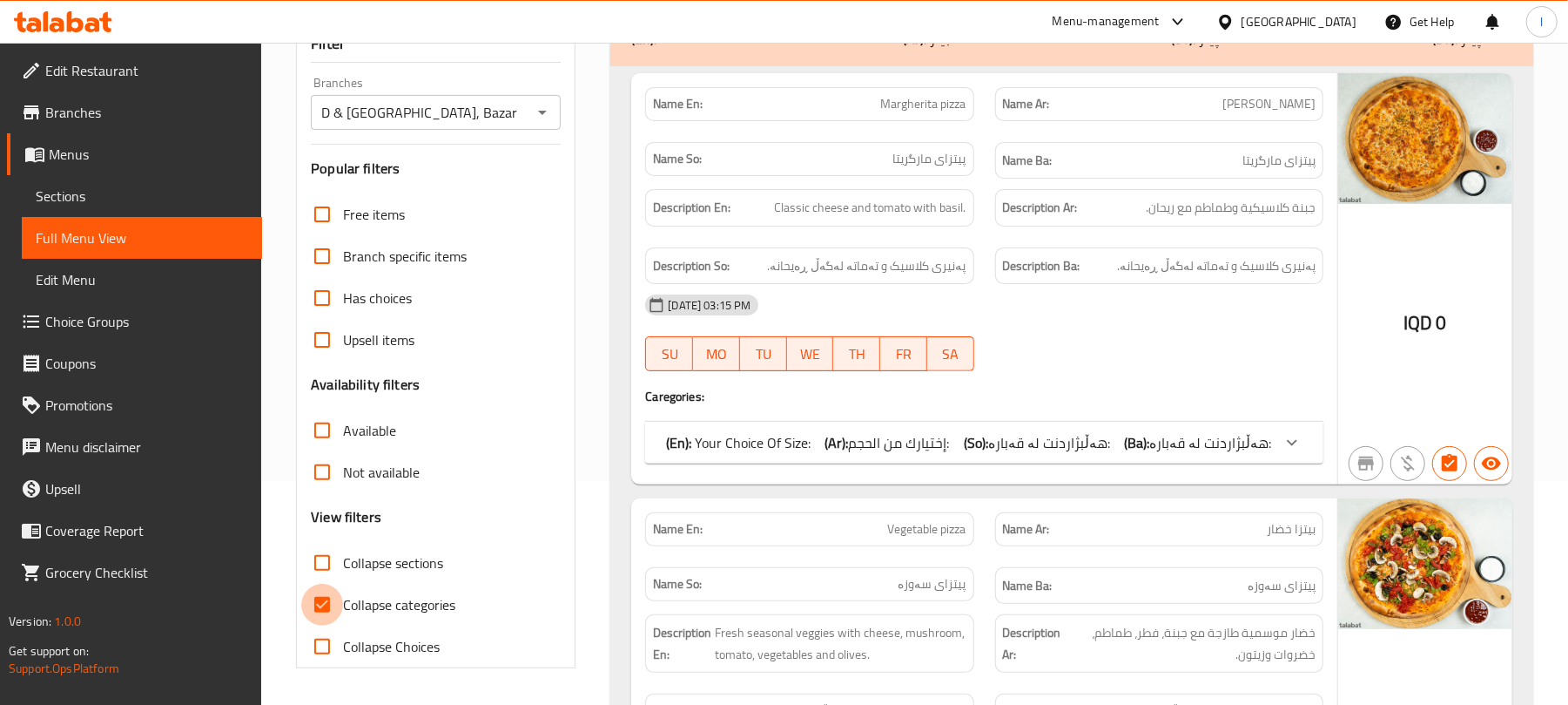
click at [326, 601] on input "Collapse categories" at bounding box center [322, 604] width 42 height 42
checkbox input "false"
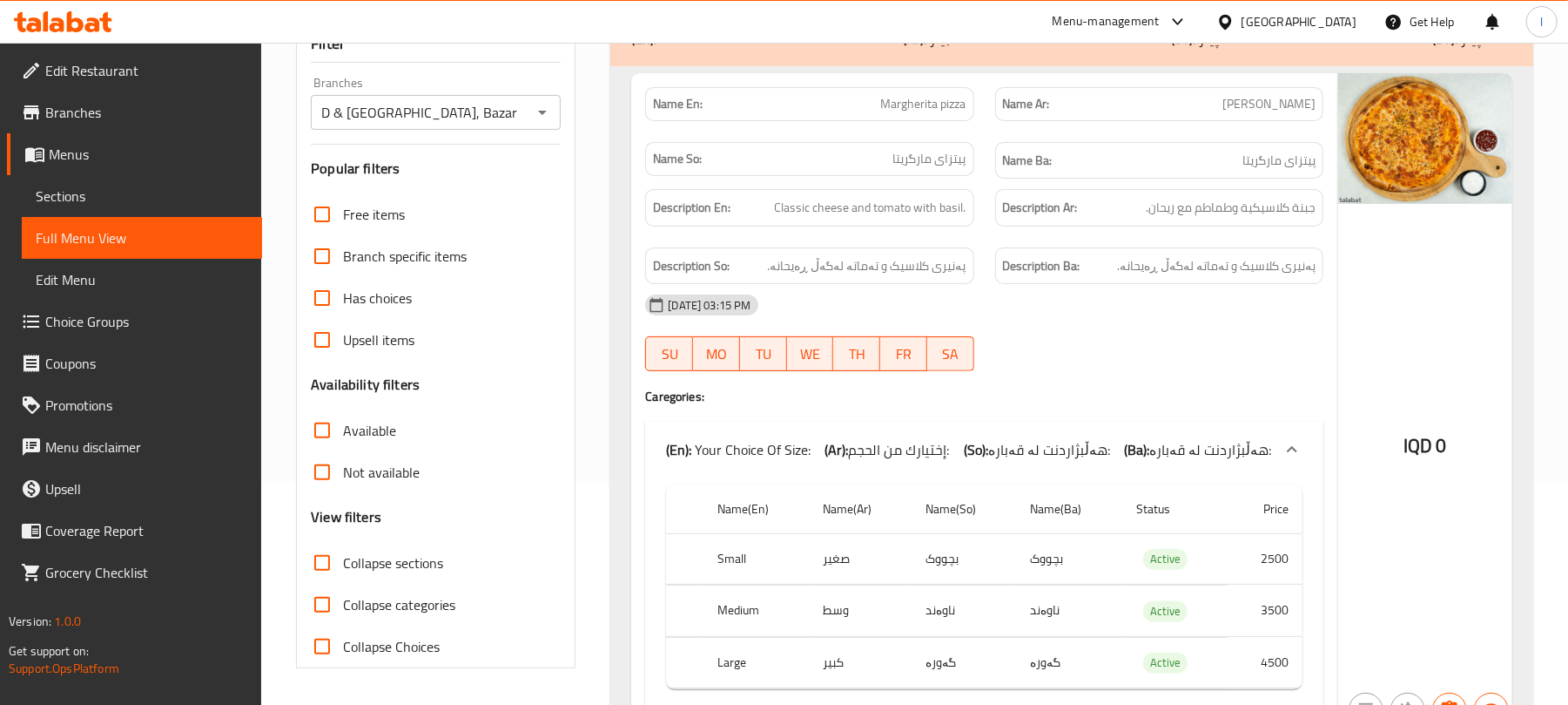
click at [326, 566] on input "Collapse sections" at bounding box center [322, 562] width 42 height 42
checkbox input "true"
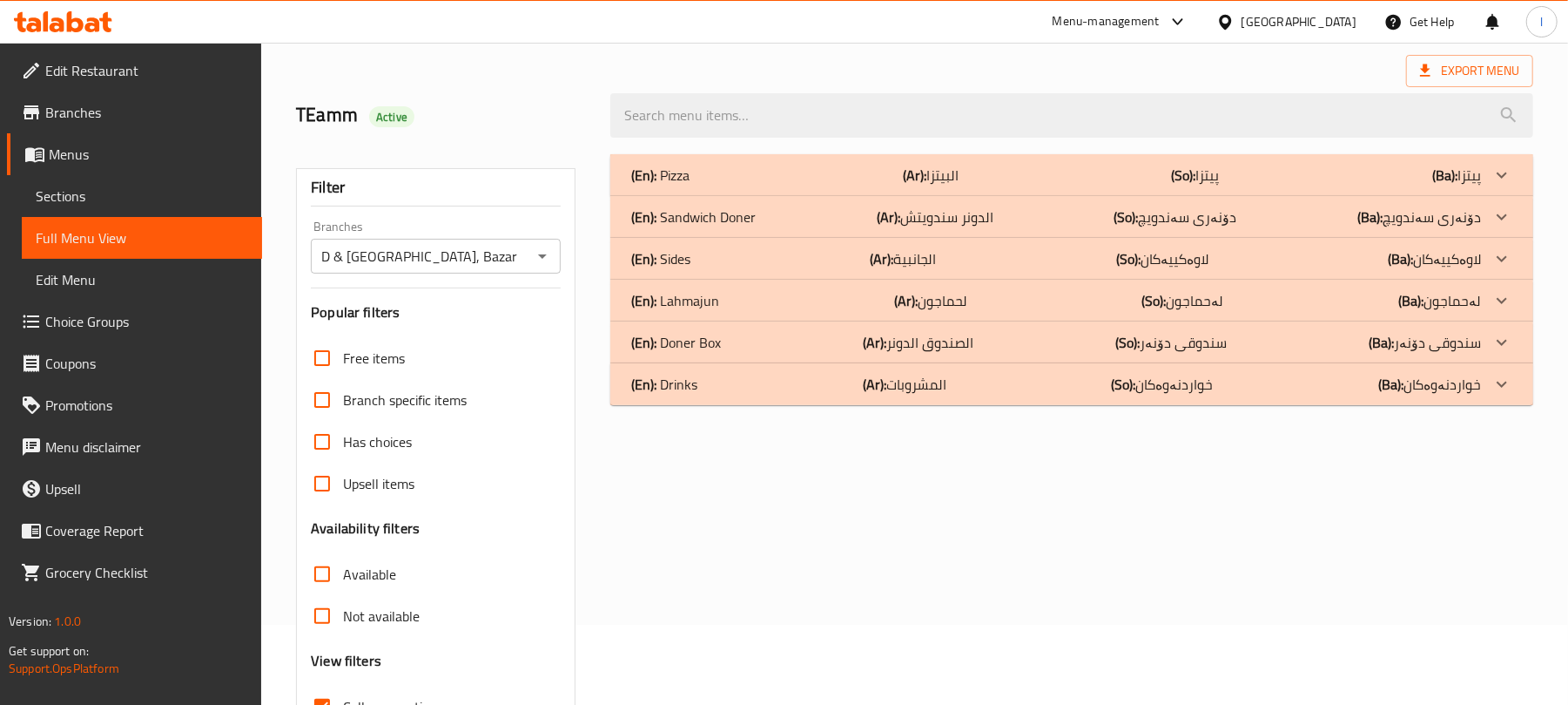
scroll to position [0, 0]
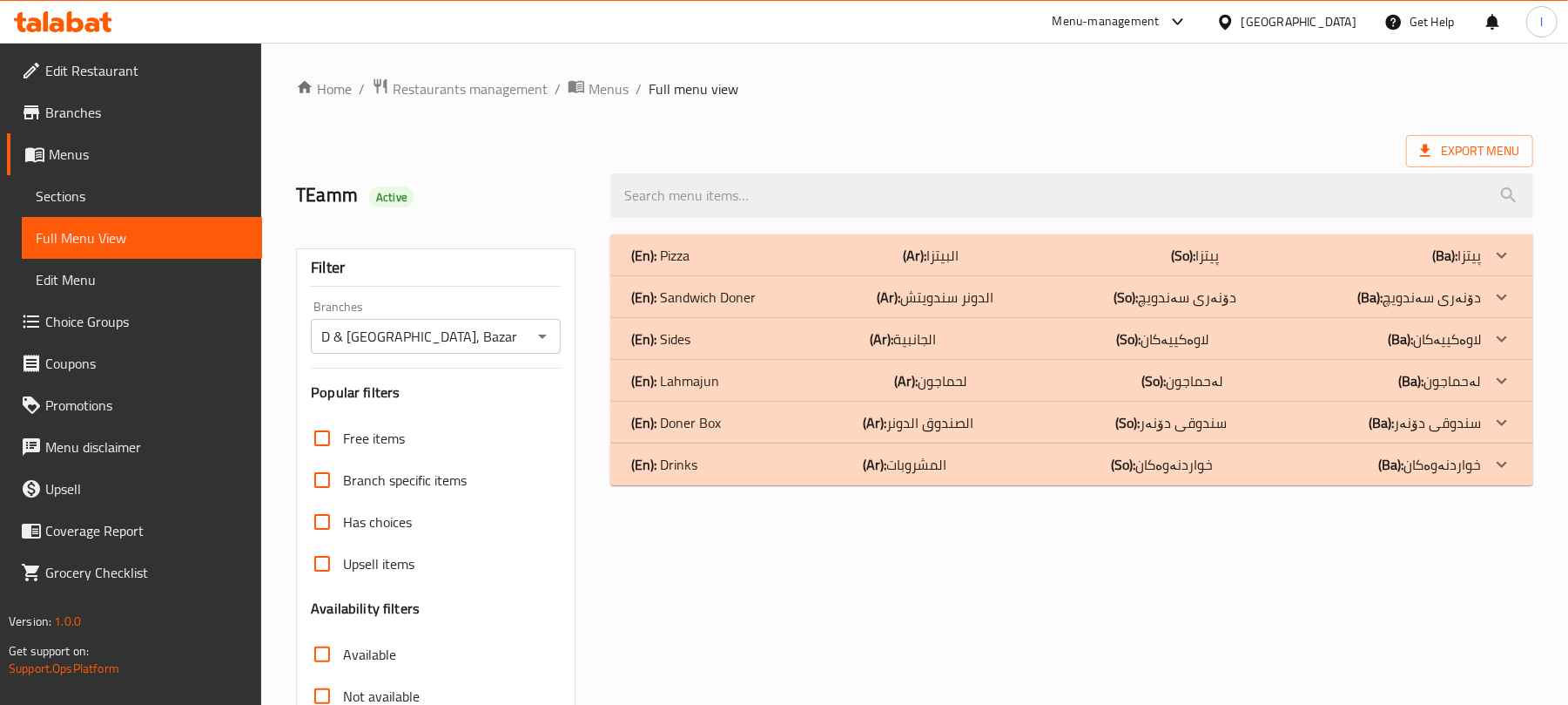
click at [743, 291] on p "(En): Sandwich Doner" at bounding box center [694, 296] width 125 height 21
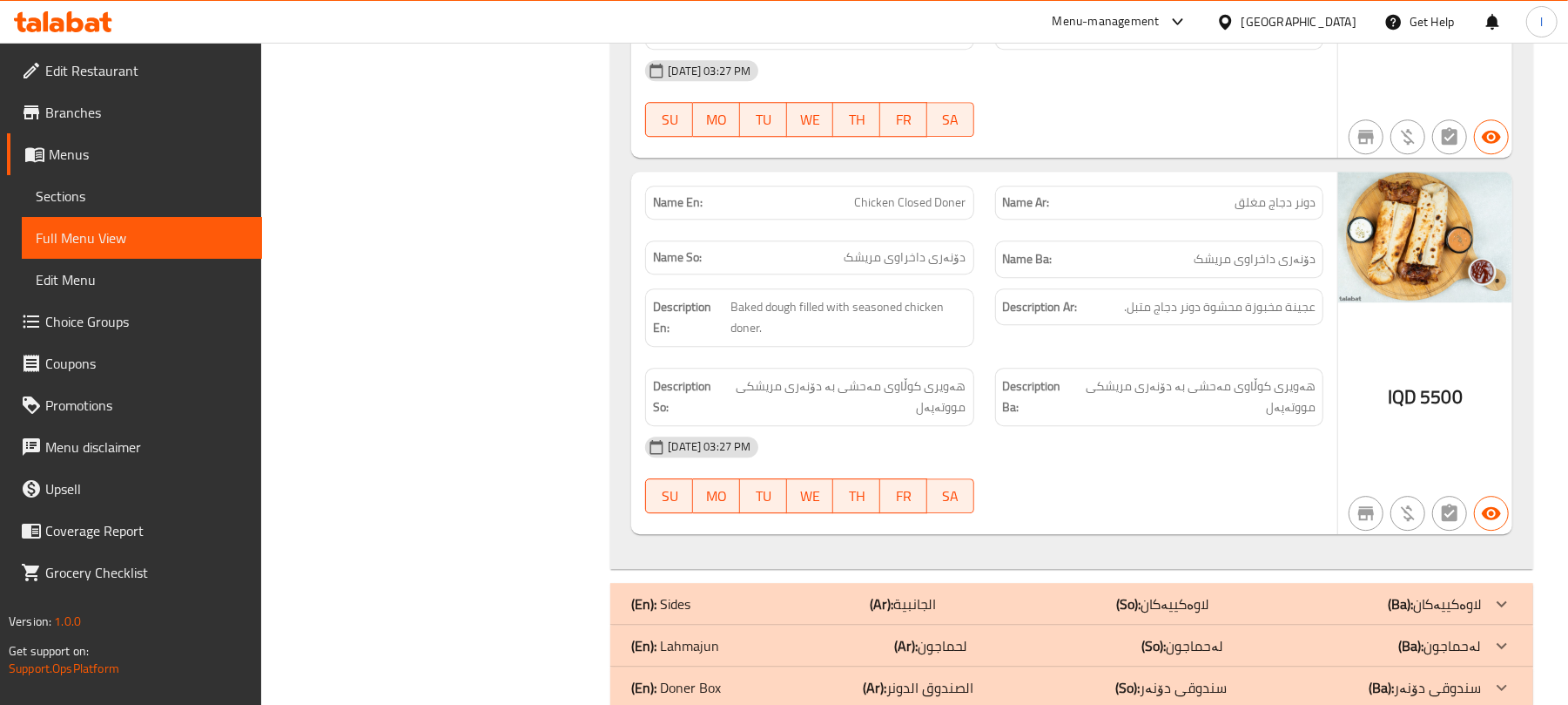
scroll to position [3460, 0]
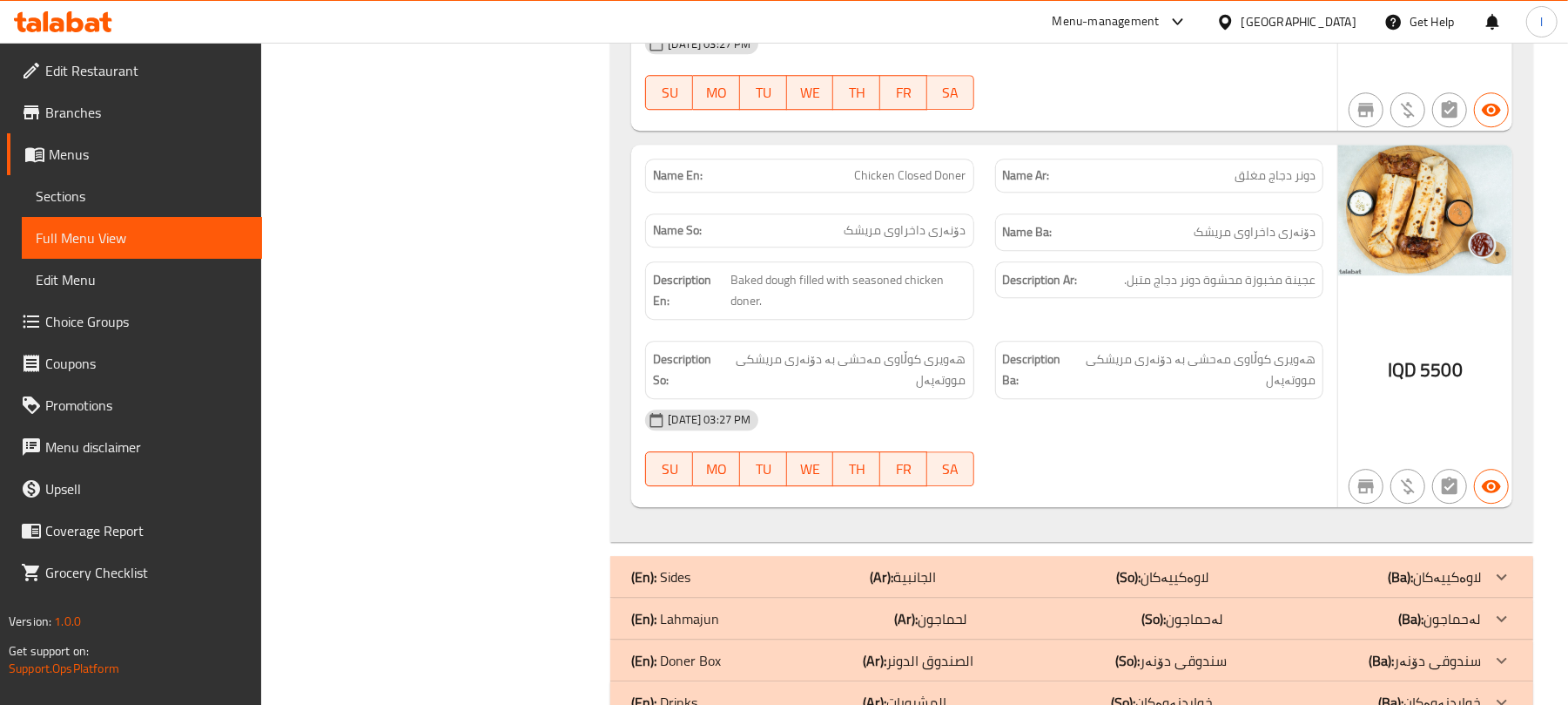
click at [42, 199] on span "Sections" at bounding box center [143, 195] width 213 height 21
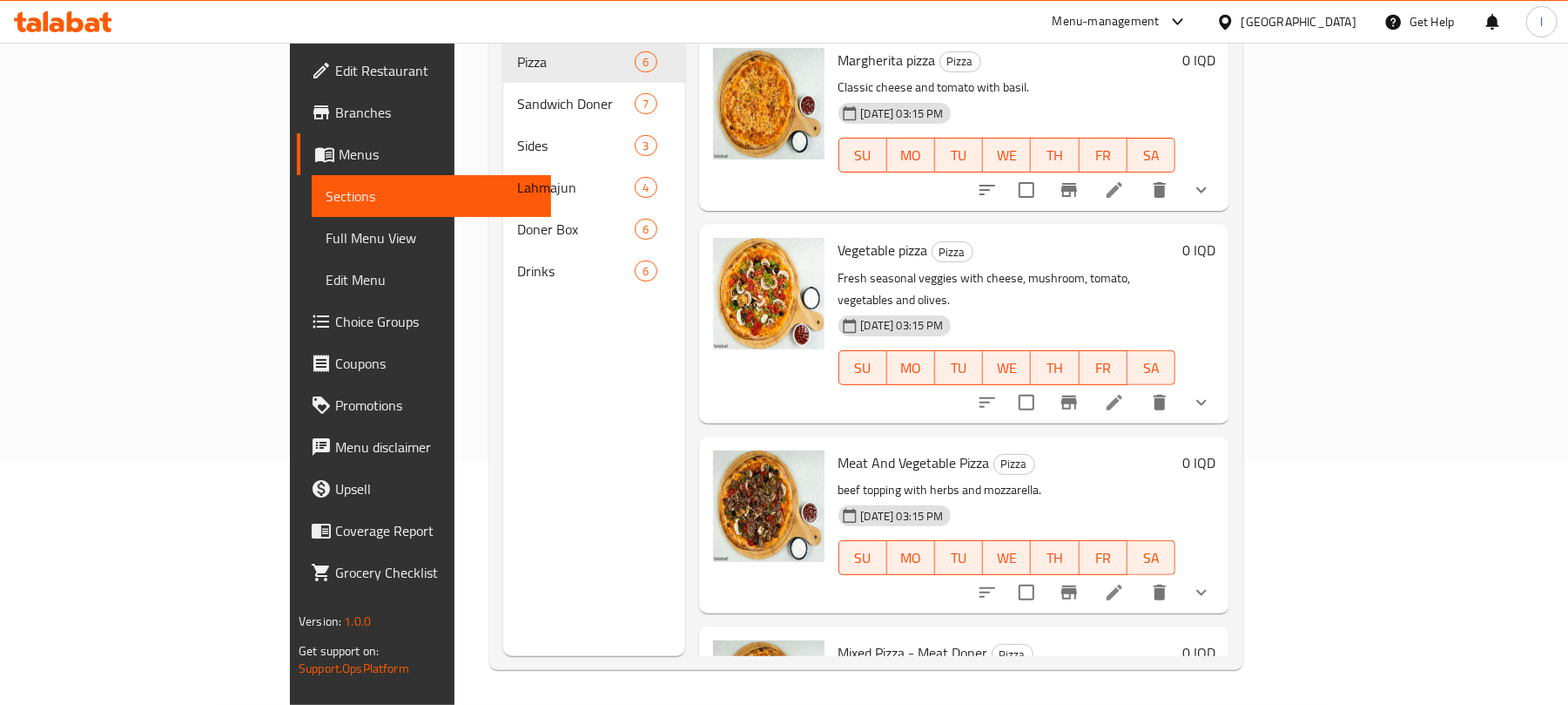
scroll to position [245, 0]
click at [326, 238] on span "Full Menu View" at bounding box center [433, 237] width 213 height 21
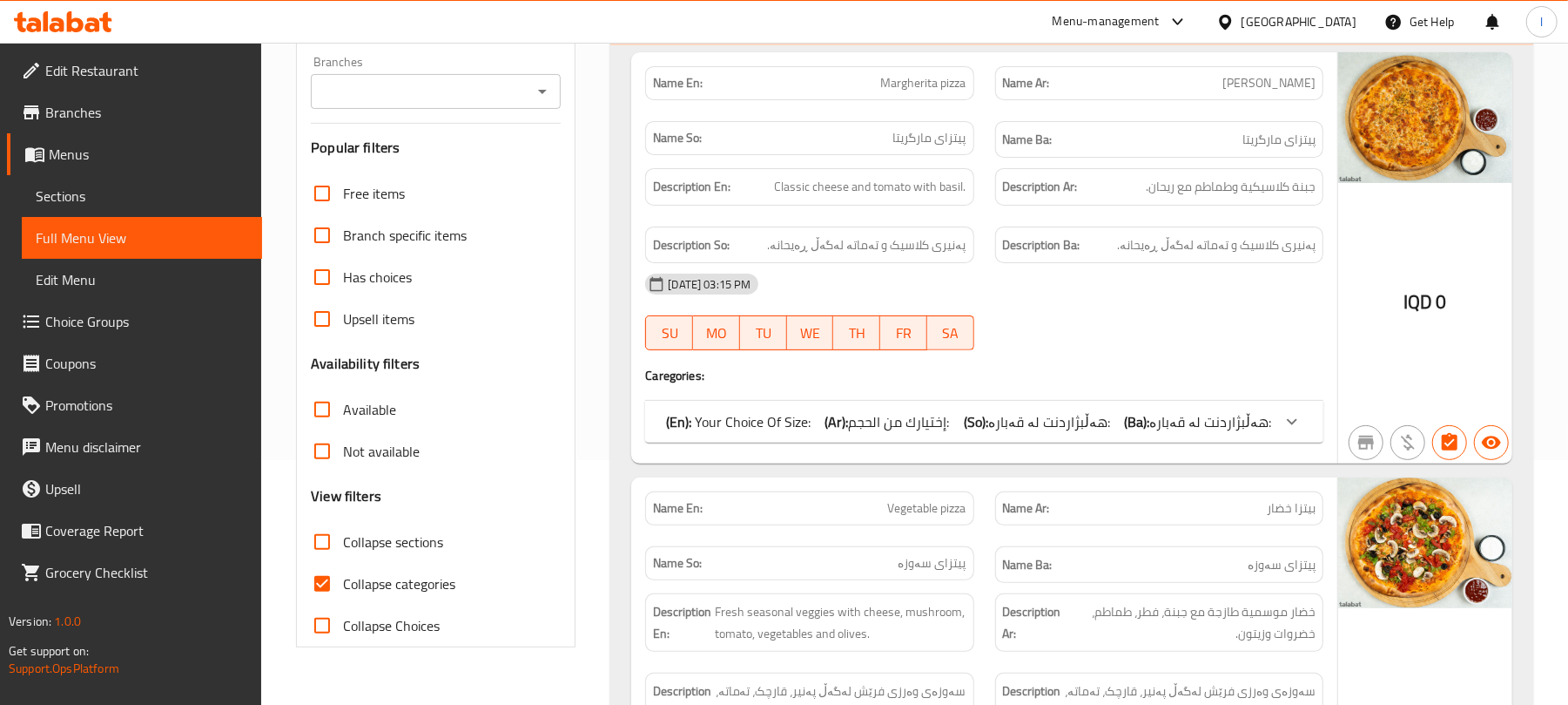
click at [544, 84] on icon "Open" at bounding box center [542, 91] width 21 height 21
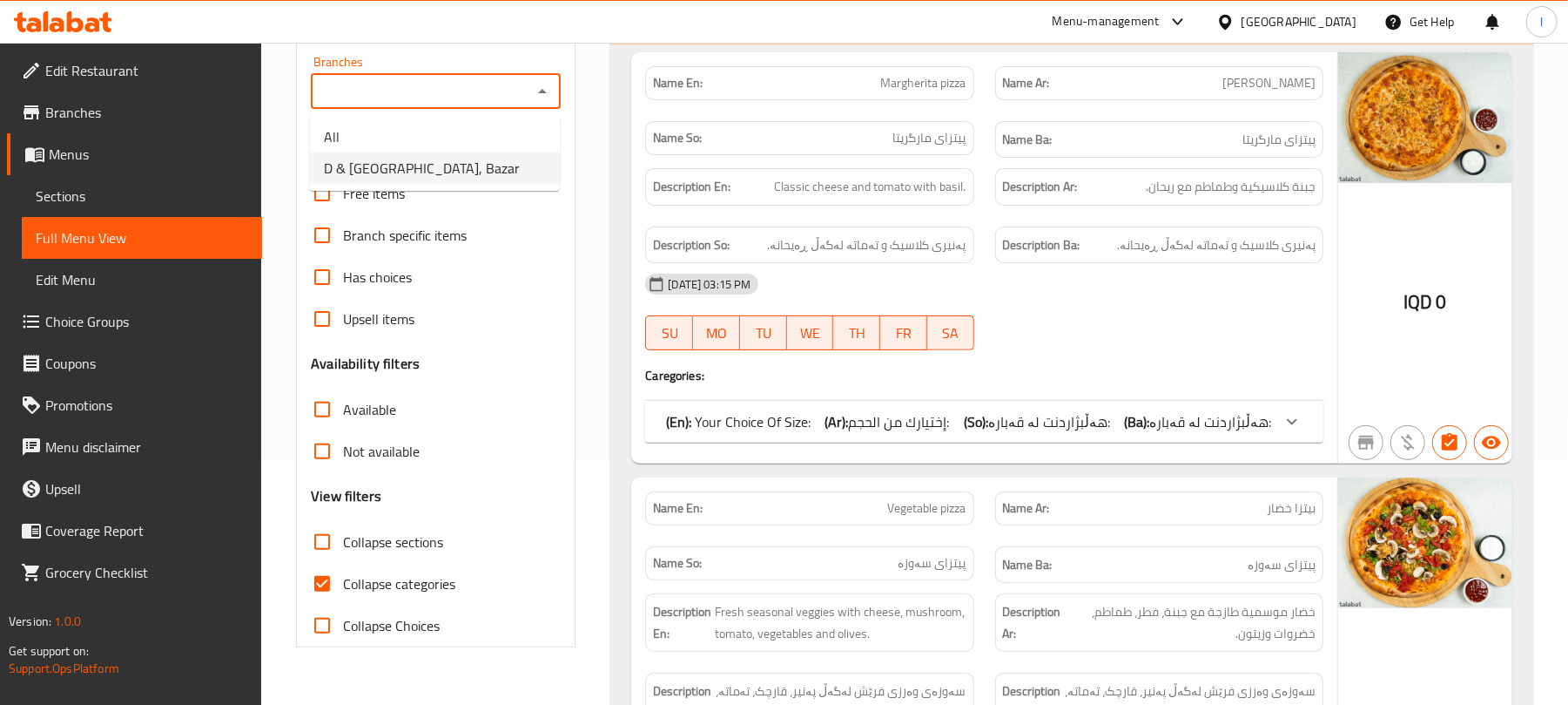
click at [436, 167] on span "D & T Grill House, Bazar" at bounding box center [422, 167] width 196 height 21
type input "D & T Grill House, Bazar"
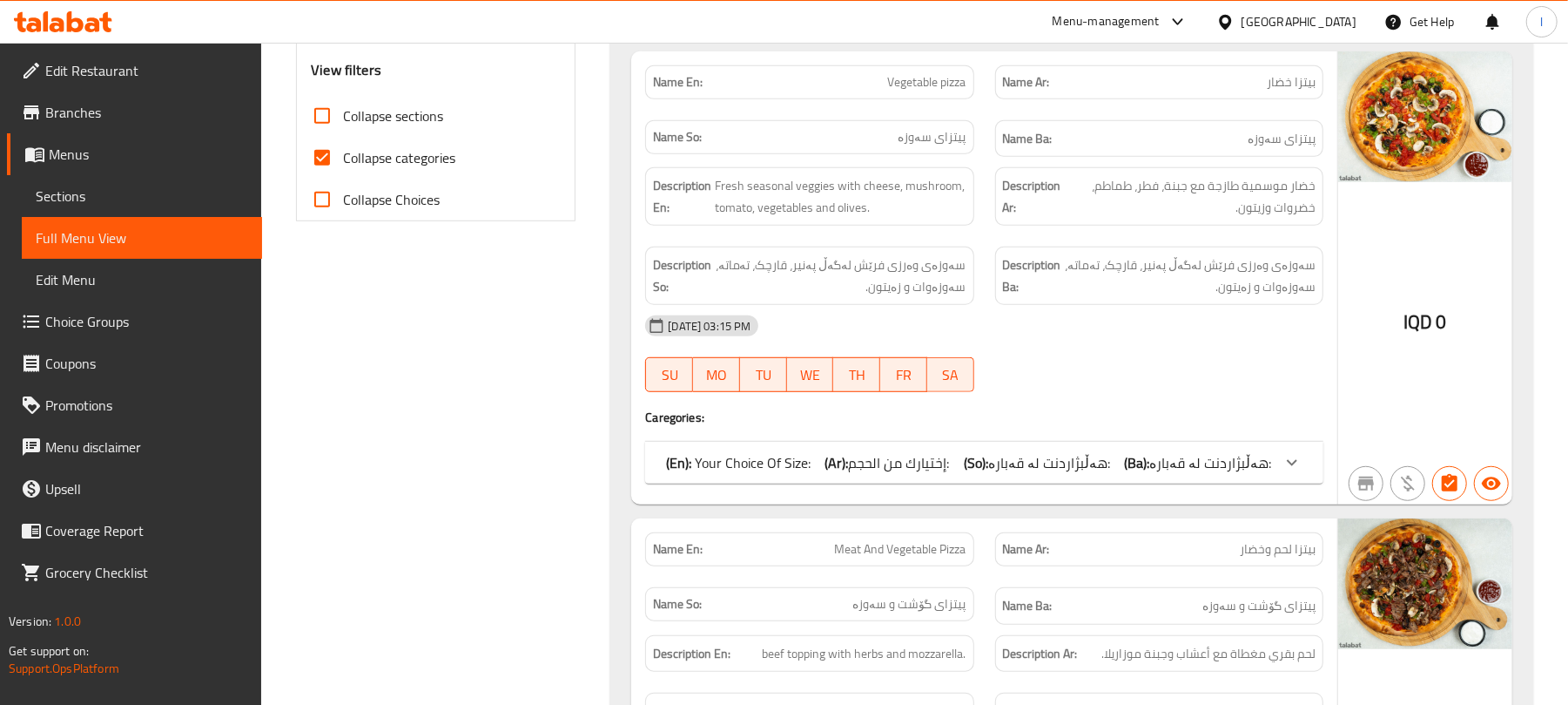
click at [342, 157] on input "Collapse categories" at bounding box center [322, 157] width 42 height 42
checkbox input "false"
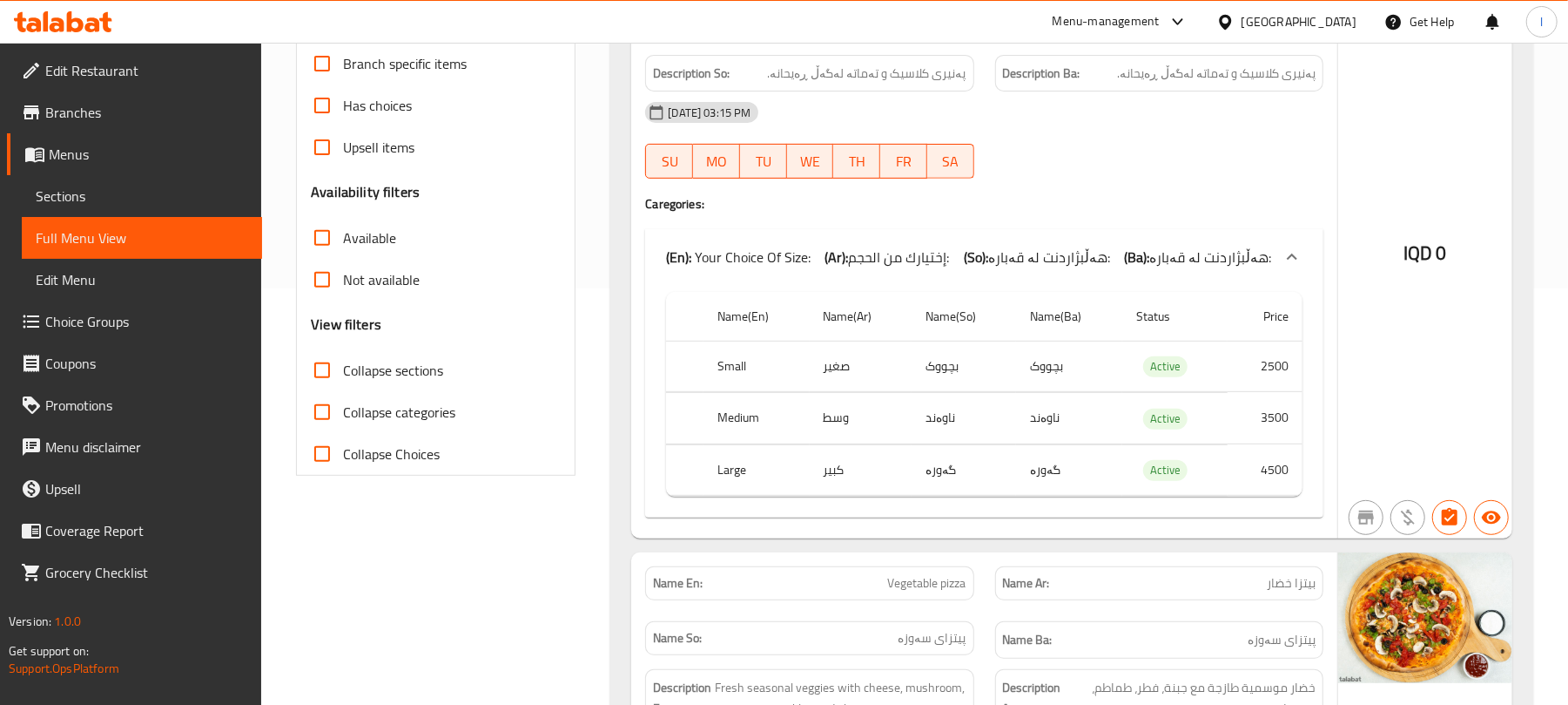
scroll to position [426, 0]
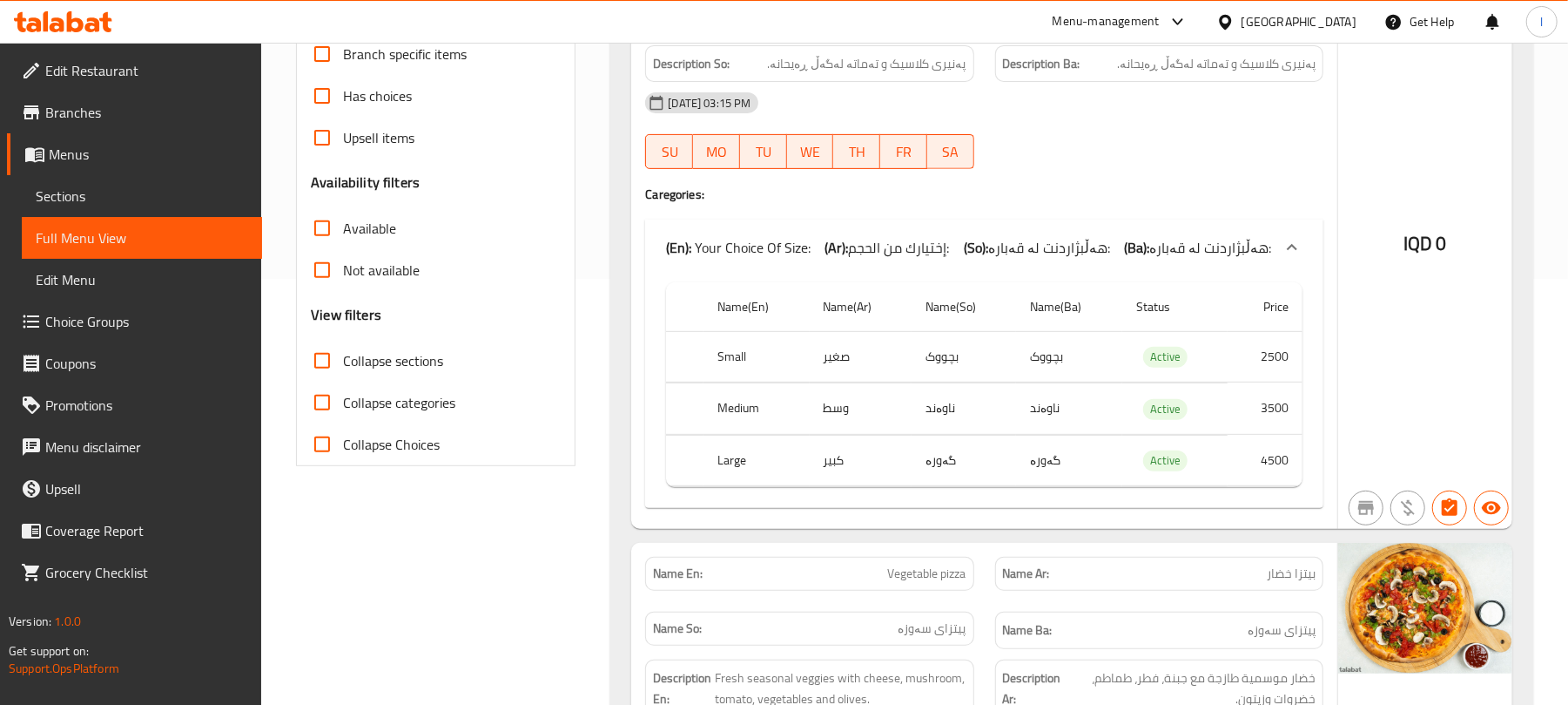
click at [310, 374] on input "Collapse sections" at bounding box center [322, 360] width 42 height 42
checkbox input "true"
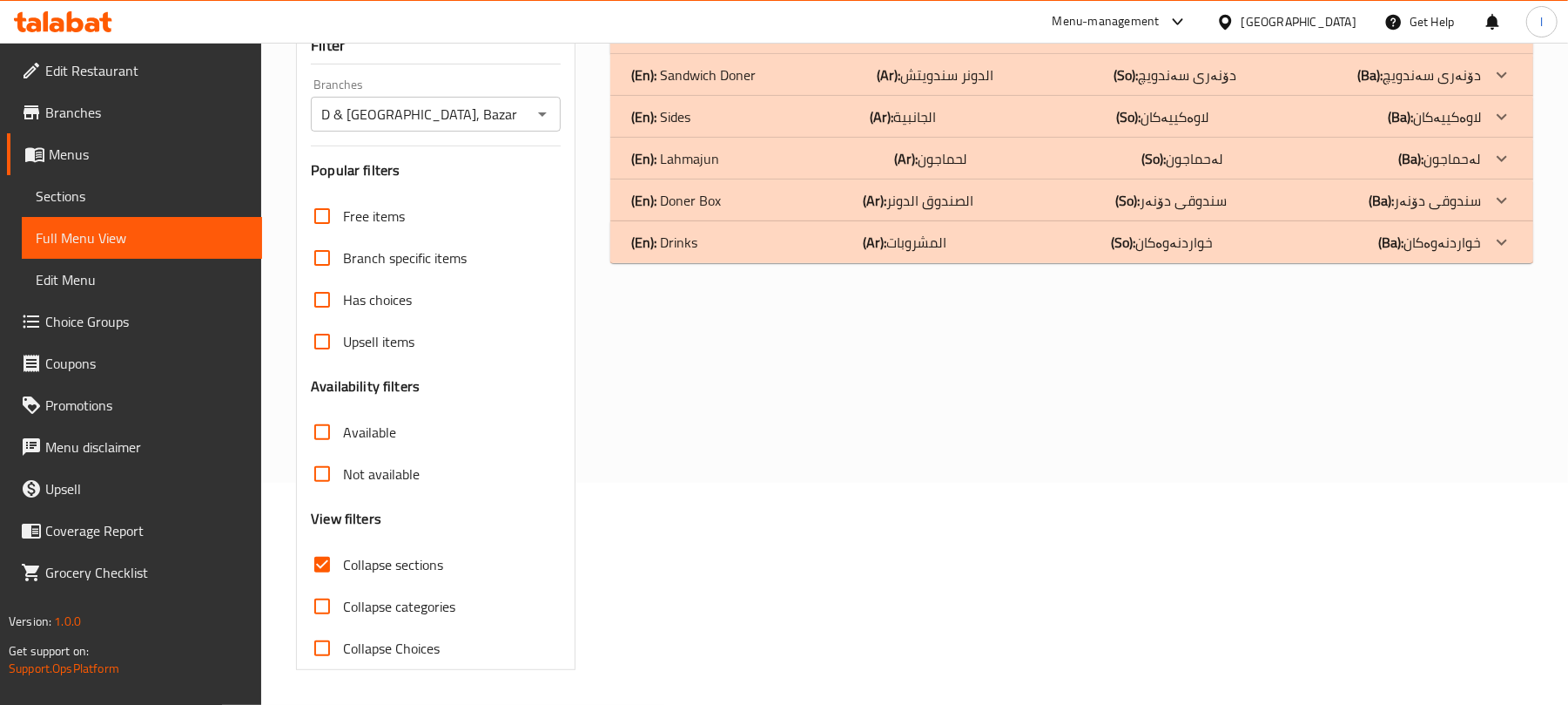
scroll to position [224, 0]
click at [720, 71] on p "(En): Sandwich Doner" at bounding box center [694, 74] width 125 height 21
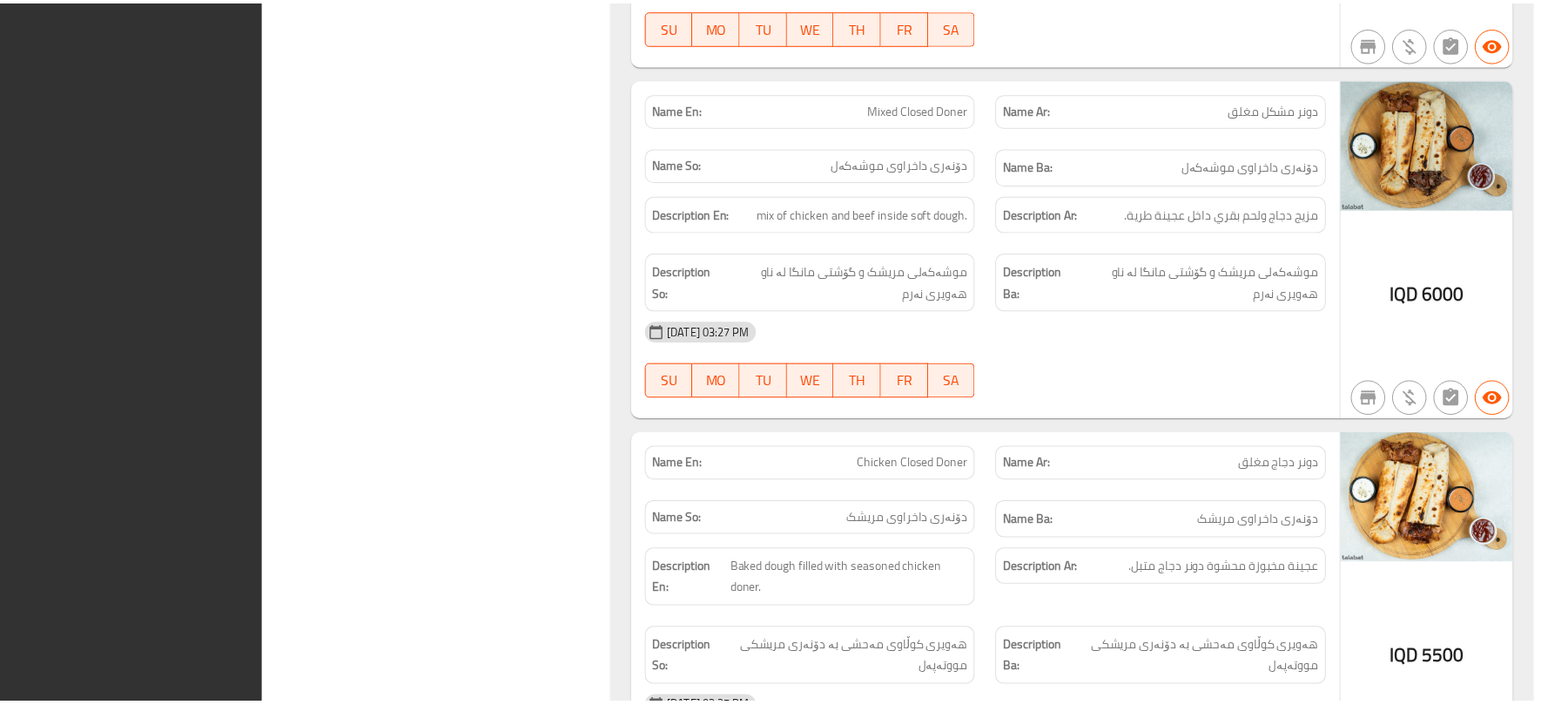
scroll to position [3538, 0]
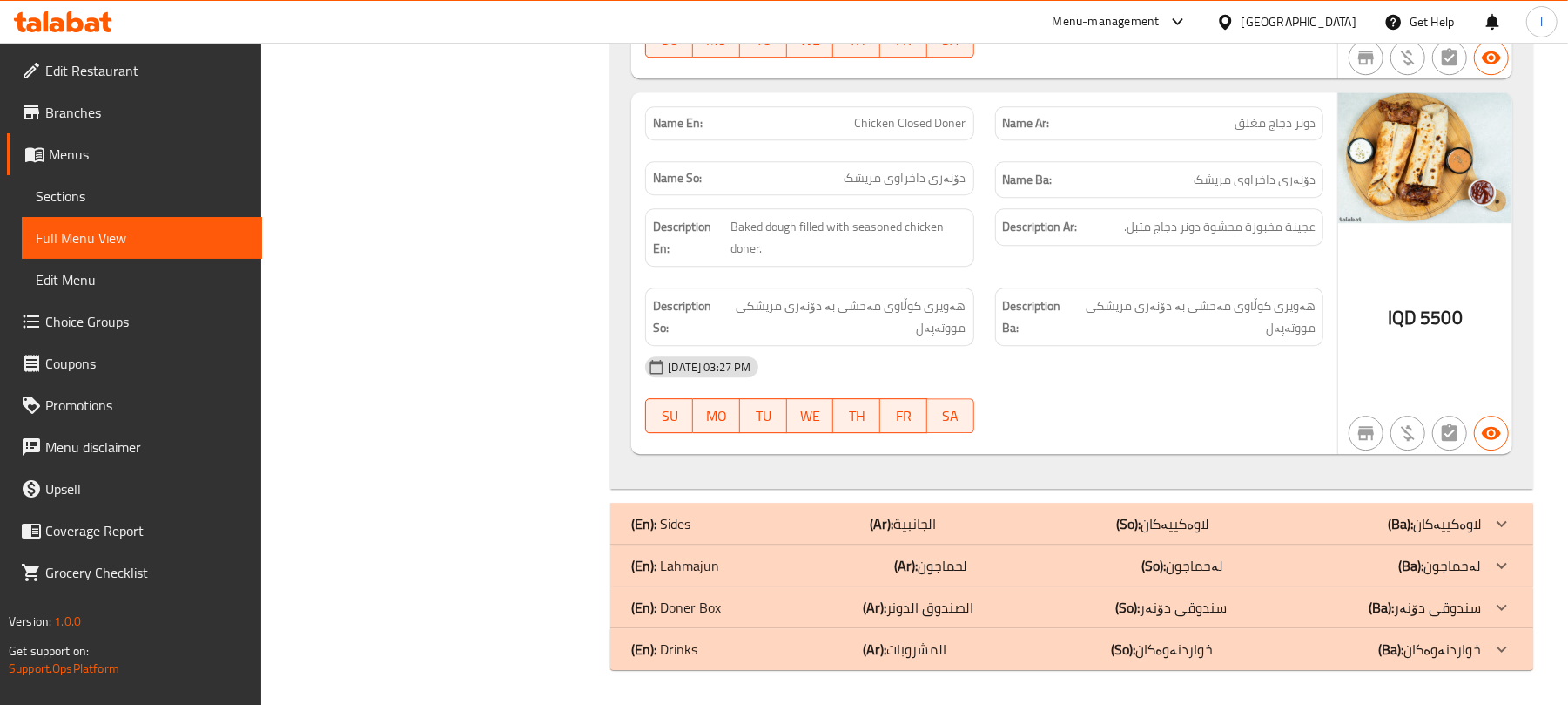
click at [70, 203] on span "Sections" at bounding box center [143, 195] width 213 height 21
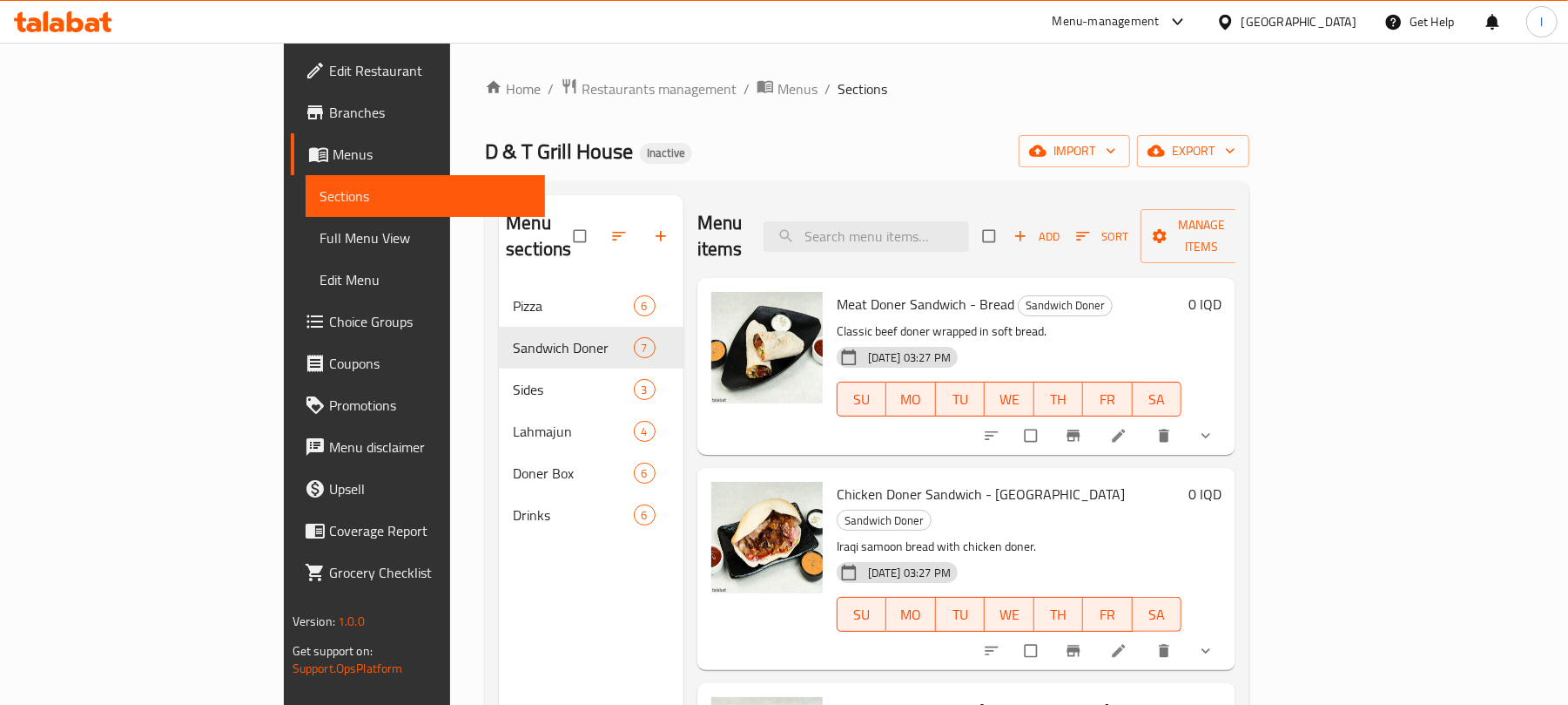
click at [1228, 632] on div at bounding box center [1100, 650] width 256 height 38
click at [1132, 642] on link at bounding box center [1120, 650] width 21 height 18
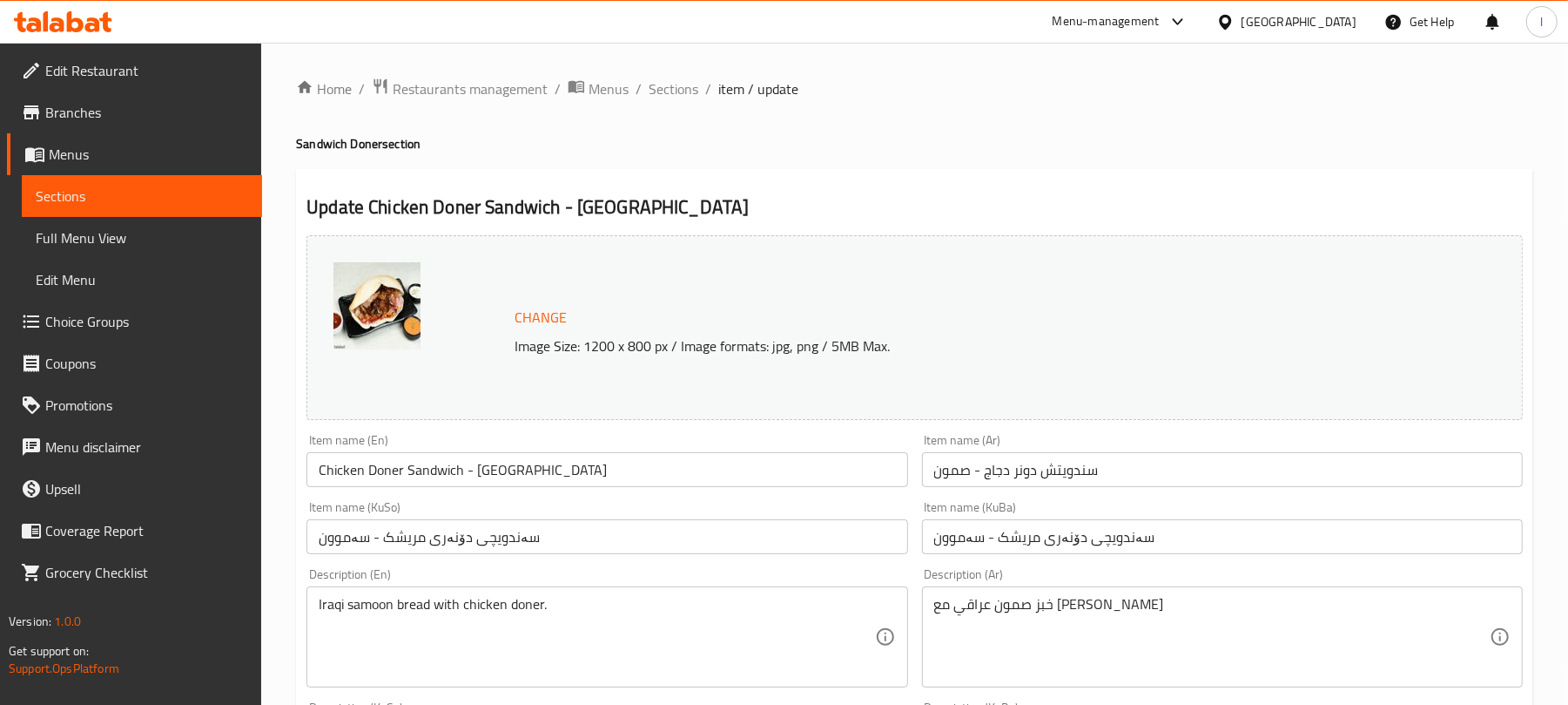
scroll to position [426, 0]
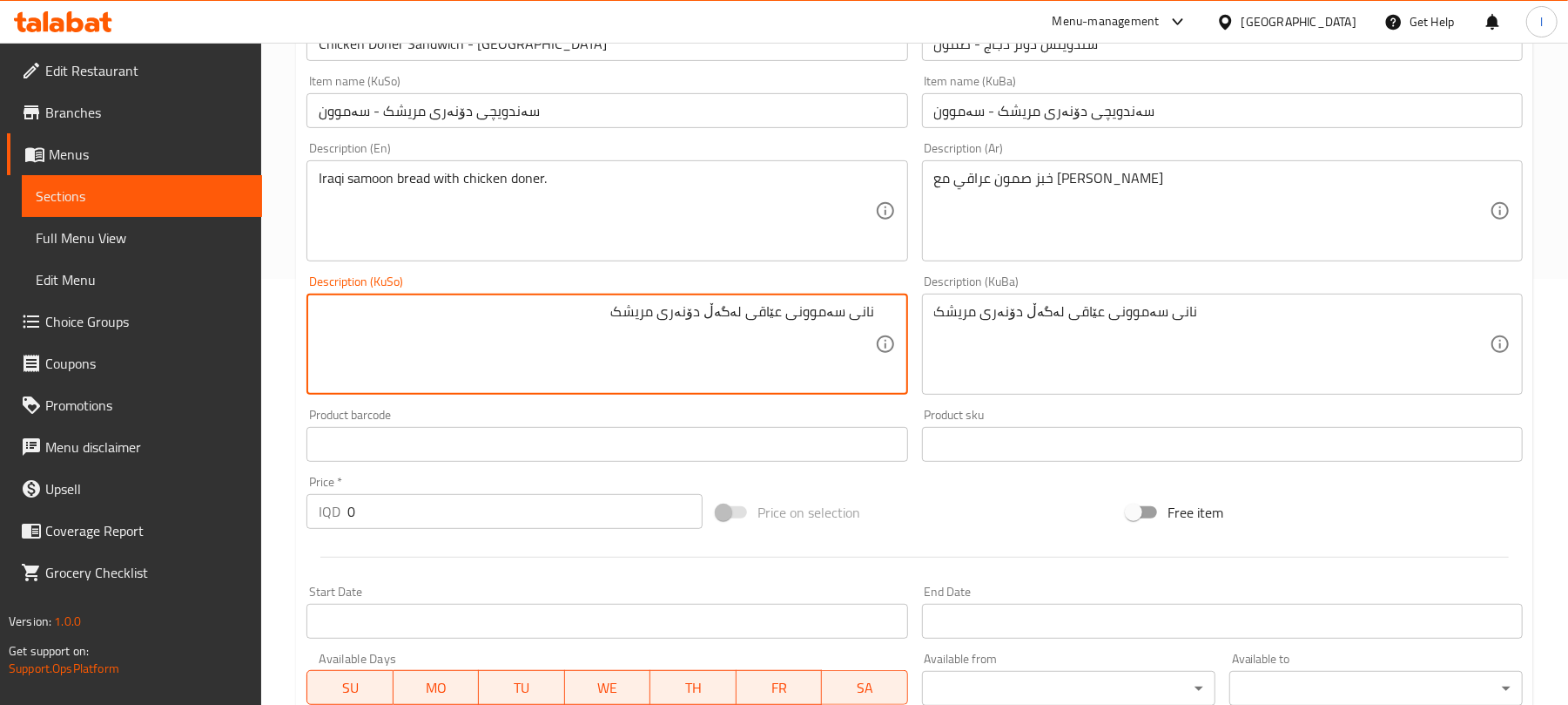
click at [771, 318] on textarea "نانی سەموونی عێاقی لەگەڵ دۆنەری مریشک" at bounding box center [596, 344] width 556 height 83
click at [711, 314] on textarea "نانی سەموونی عێراقی لەگەڵ دۆنەری مریشک" at bounding box center [596, 344] width 556 height 83
type textarea "نانی سەموونی عێراقی لەگەڵ دۆنەری مریشک"
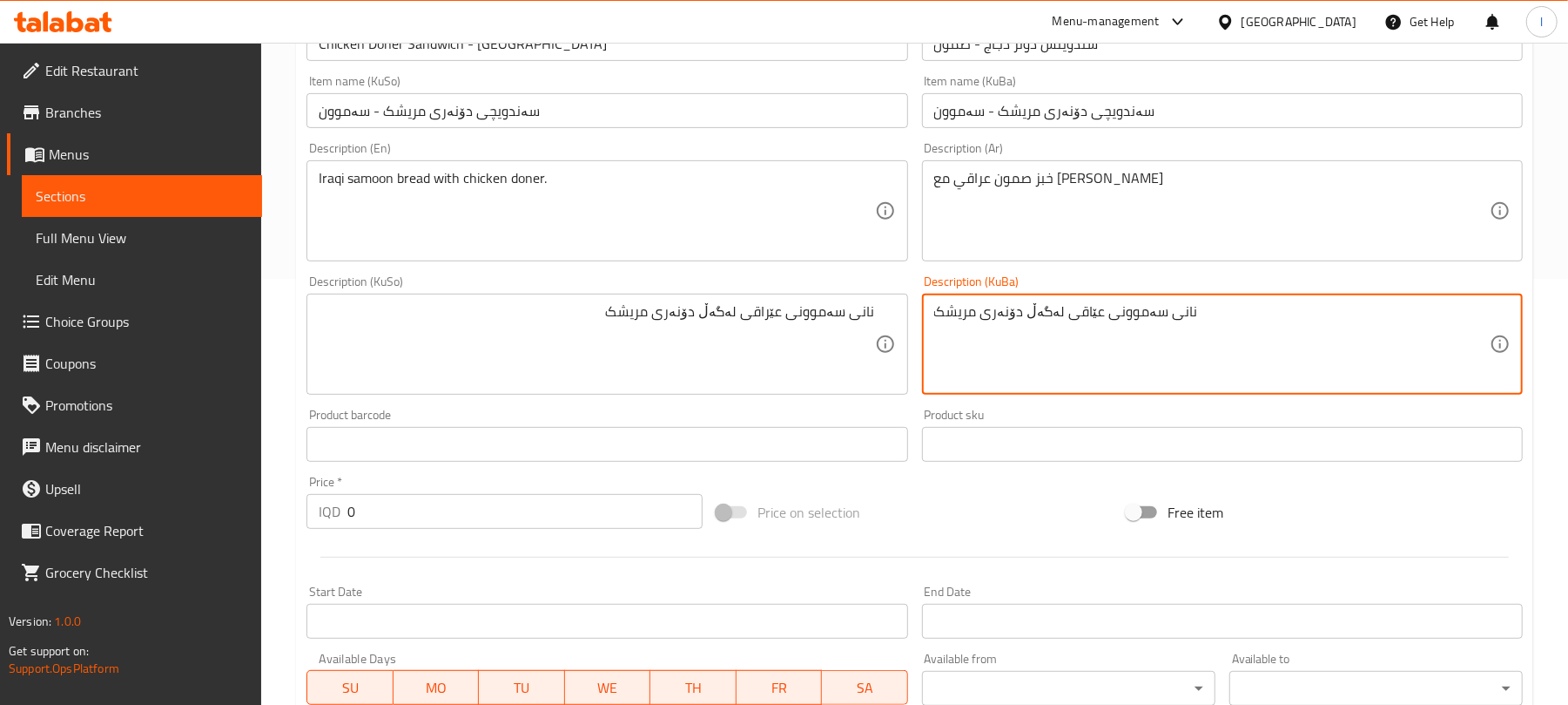
click at [990, 311] on textarea "نانی سەموونی عێاقی لەگەڵ دۆنەری مریشک" at bounding box center [1212, 344] width 556 height 83
paste textarea
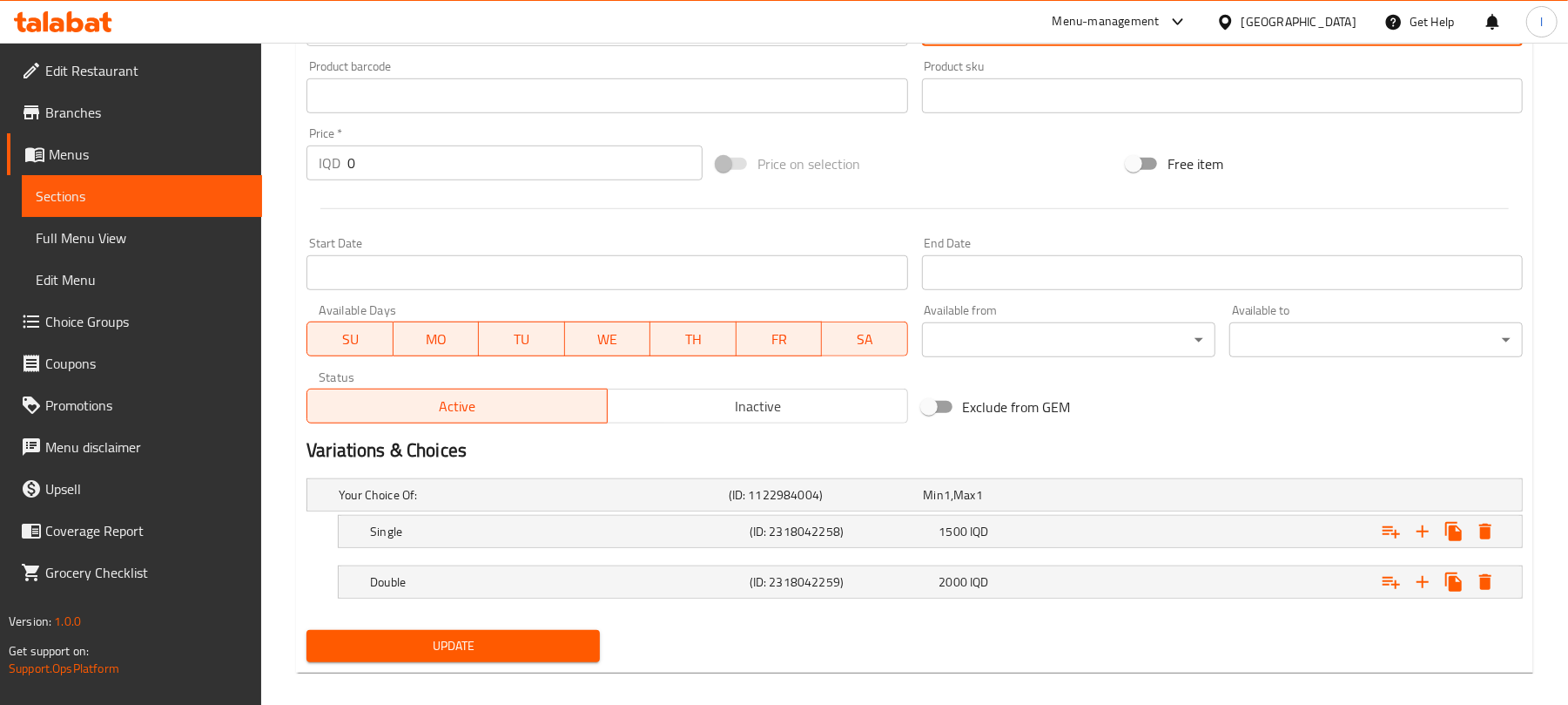
scroll to position [793, 0]
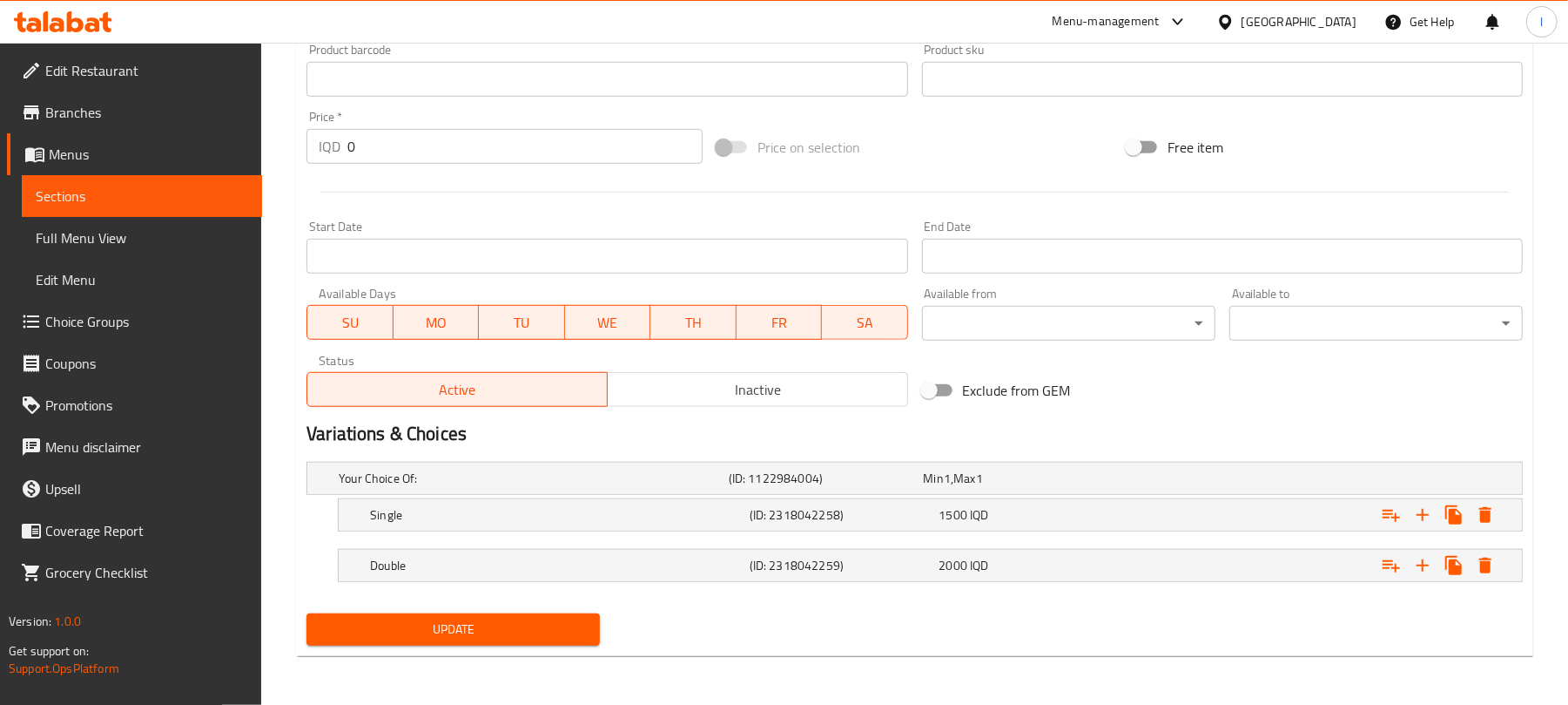
type textarea "نانی سەموونی عێراقی لەگەڵ دۆنەری مریشک"
drag, startPoint x: 513, startPoint y: 632, endPoint x: 562, endPoint y: 529, distance: 114.1
click at [512, 634] on span "Update" at bounding box center [453, 629] width 266 height 21
click at [535, 613] on button "Update" at bounding box center [453, 629] width 294 height 32
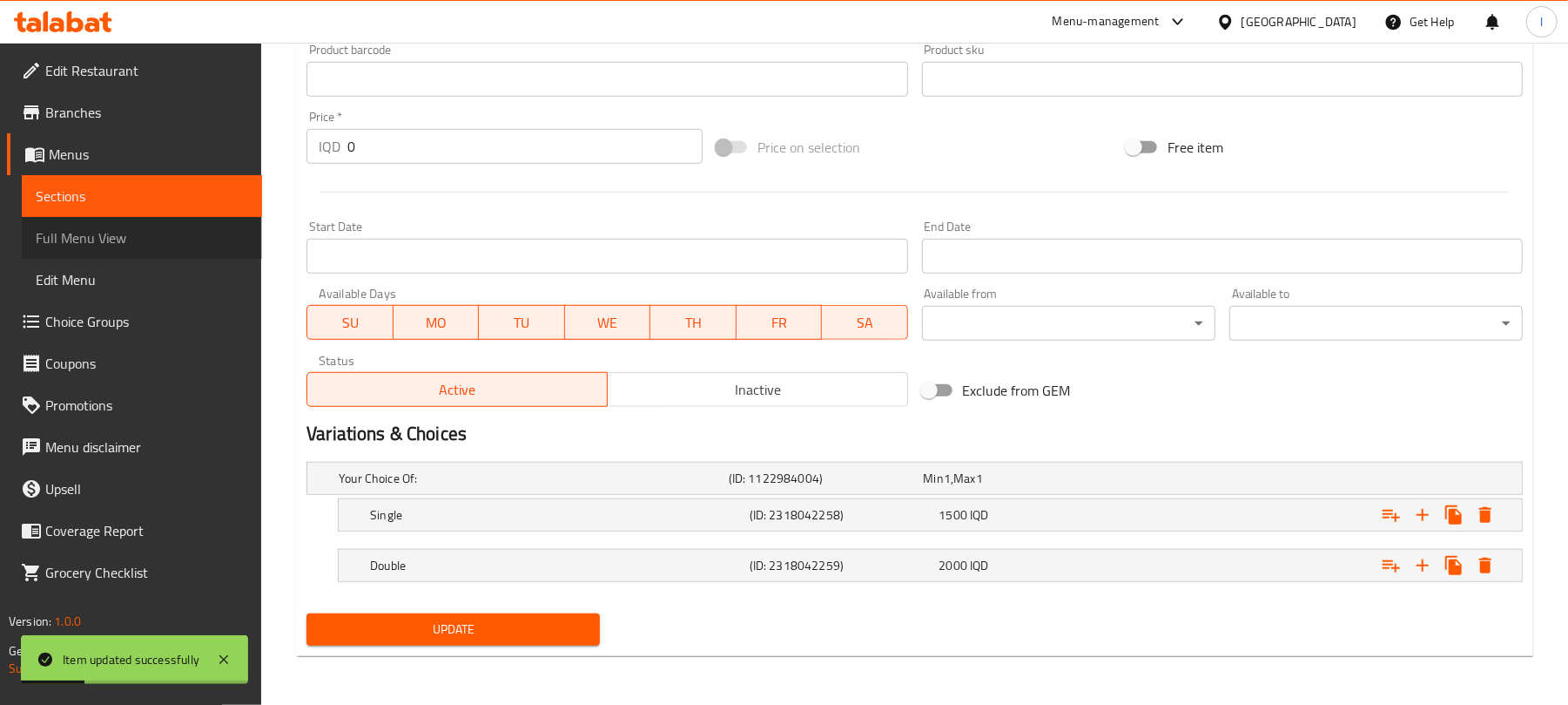
click at [140, 228] on span "Full Menu View" at bounding box center [143, 237] width 213 height 21
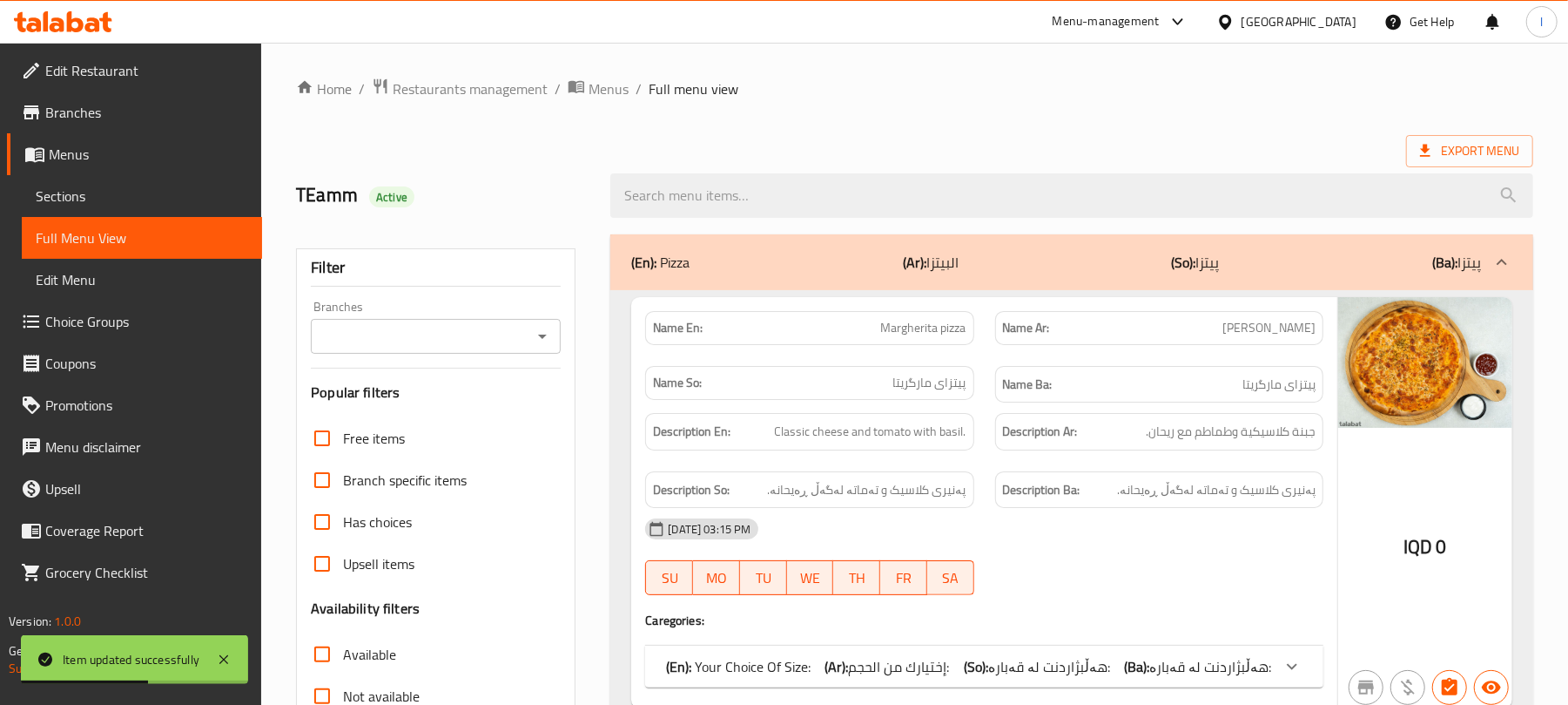
click at [535, 326] on icon "Open" at bounding box center [542, 336] width 21 height 21
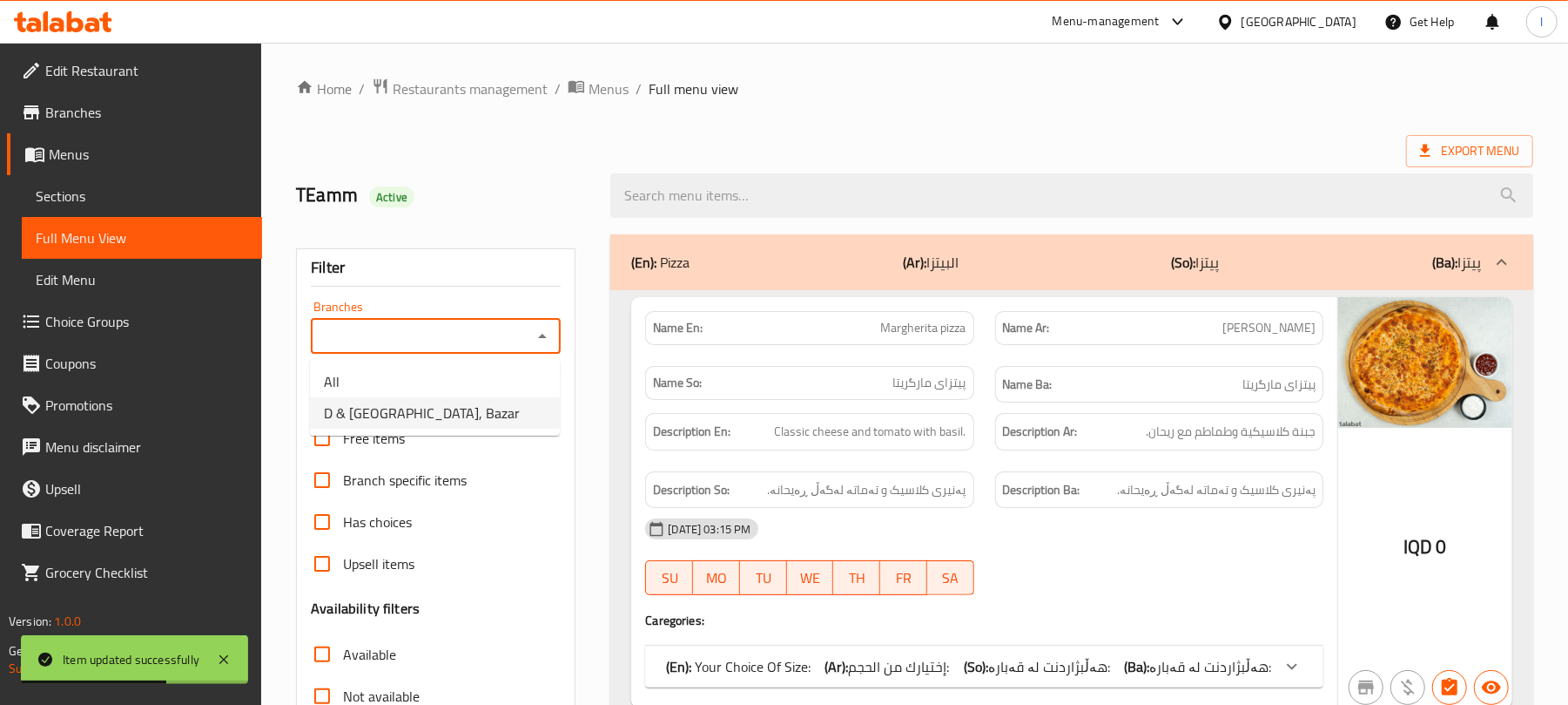
click at [471, 407] on li "D & T Grill House, Bazar" at bounding box center [434, 413] width 250 height 31
type input "D & T Grill House, Bazar"
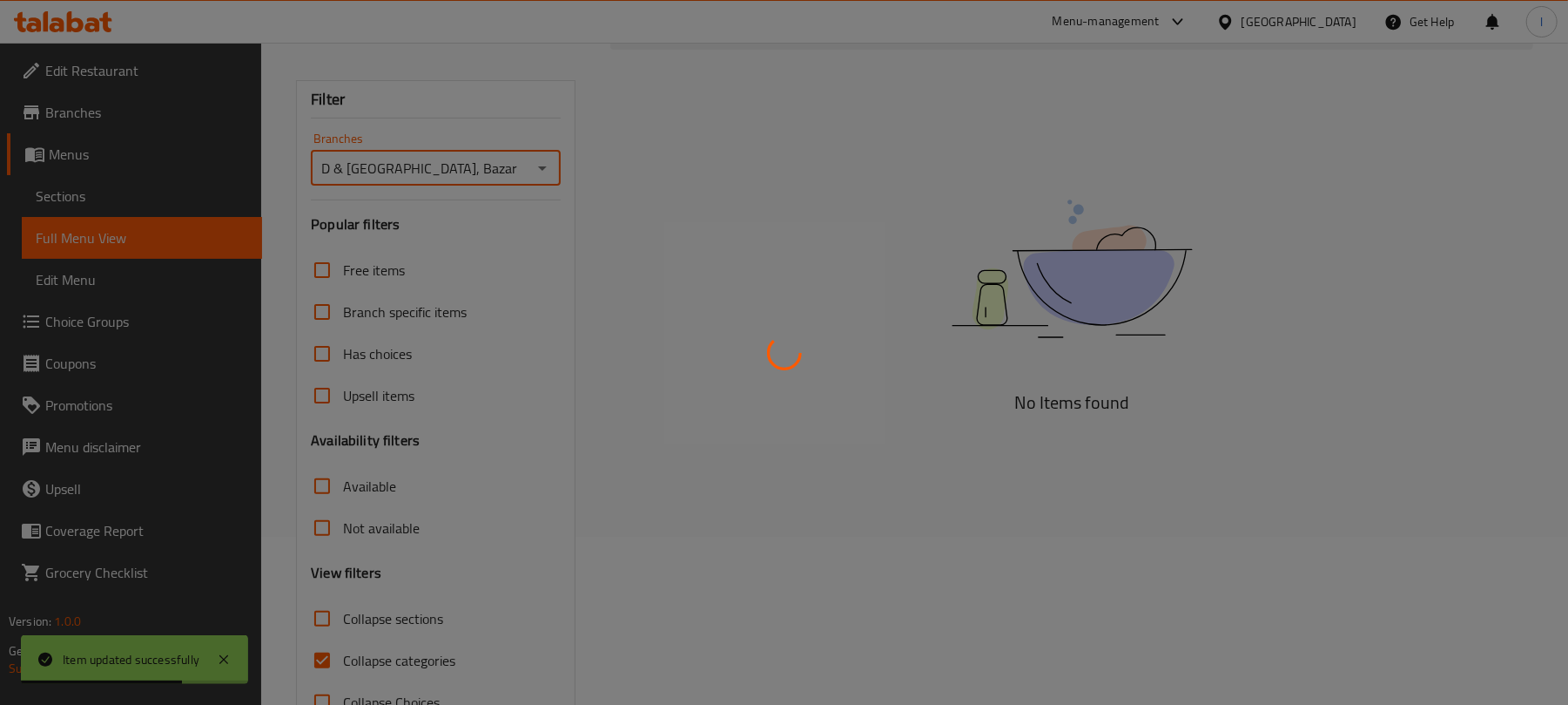
scroll to position [224, 0]
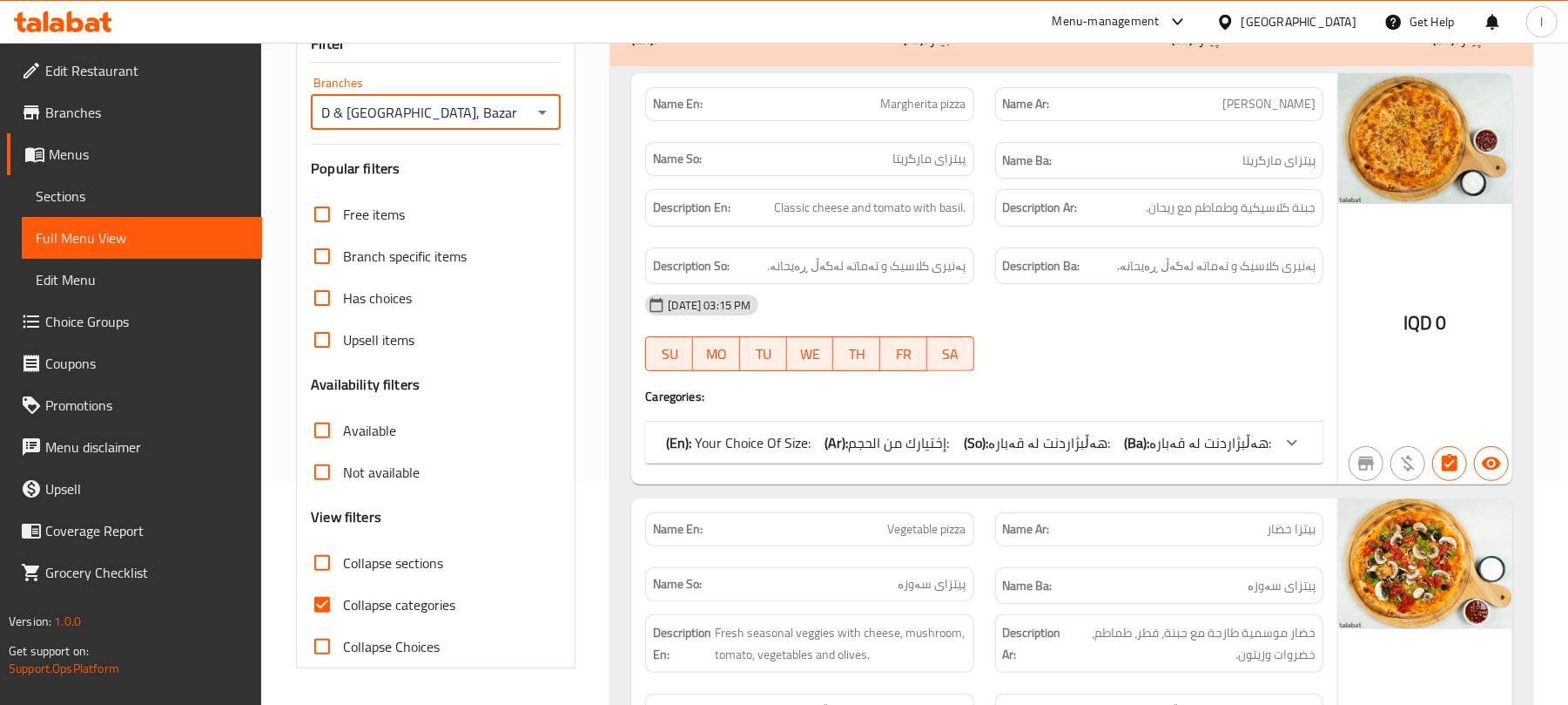
click at [331, 564] on input "Collapse sections" at bounding box center [322, 562] width 42 height 42
checkbox input "true"
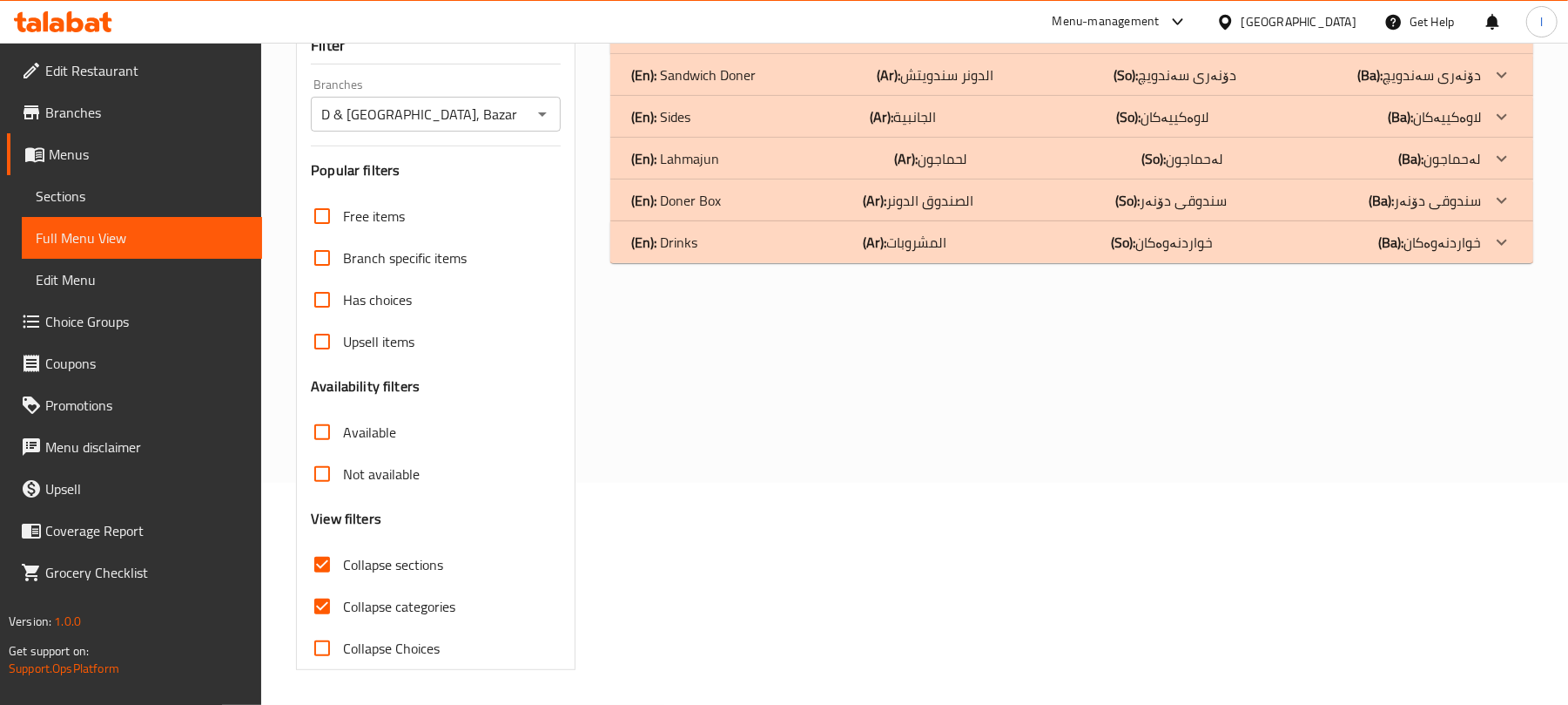
click at [333, 598] on input "Collapse categories" at bounding box center [322, 605] width 42 height 42
checkbox input "false"
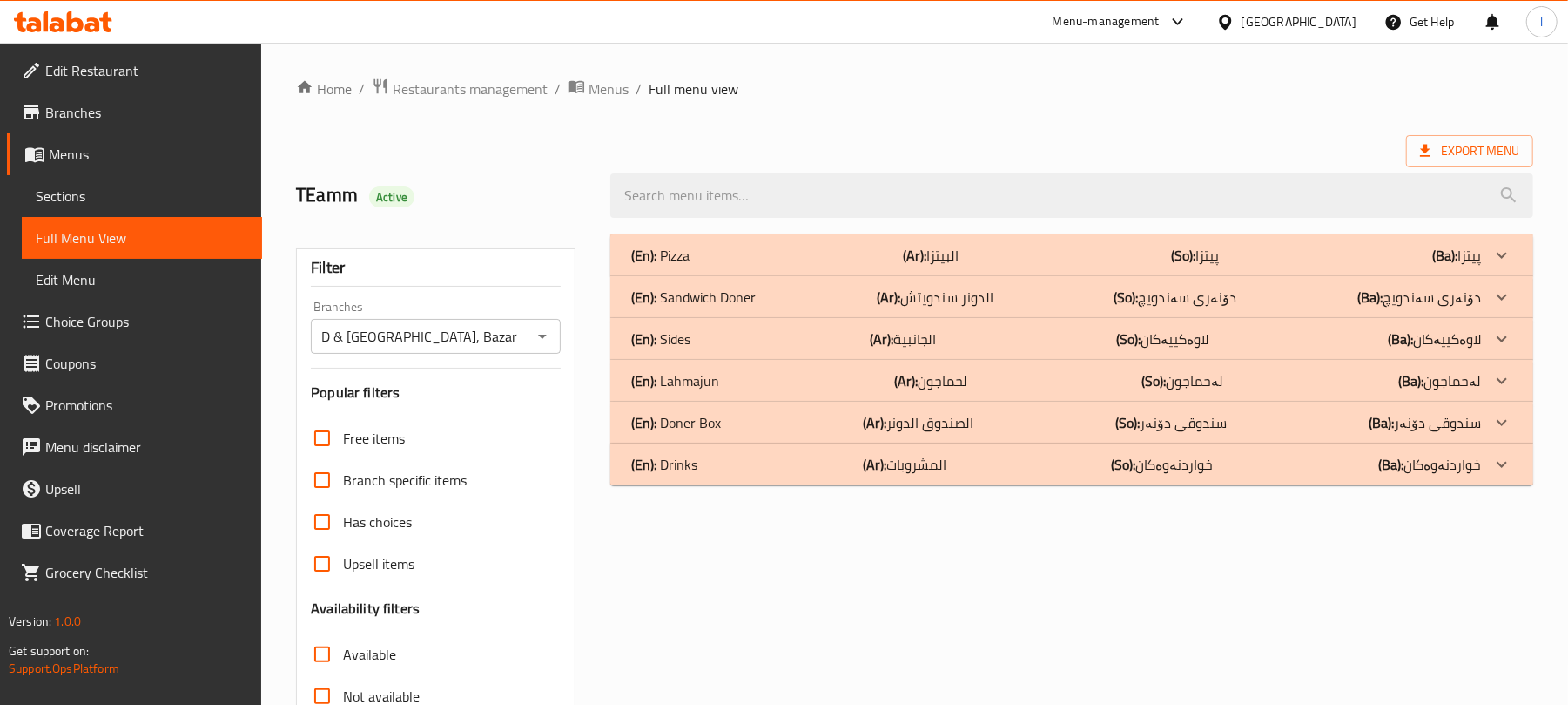
click at [833, 300] on div "(En): Sandwich Doner (Ar): الدونر سندويتش (So): دۆنەری سەندویچ (Ba): دۆنەری سەن…" at bounding box center [1056, 296] width 849 height 21
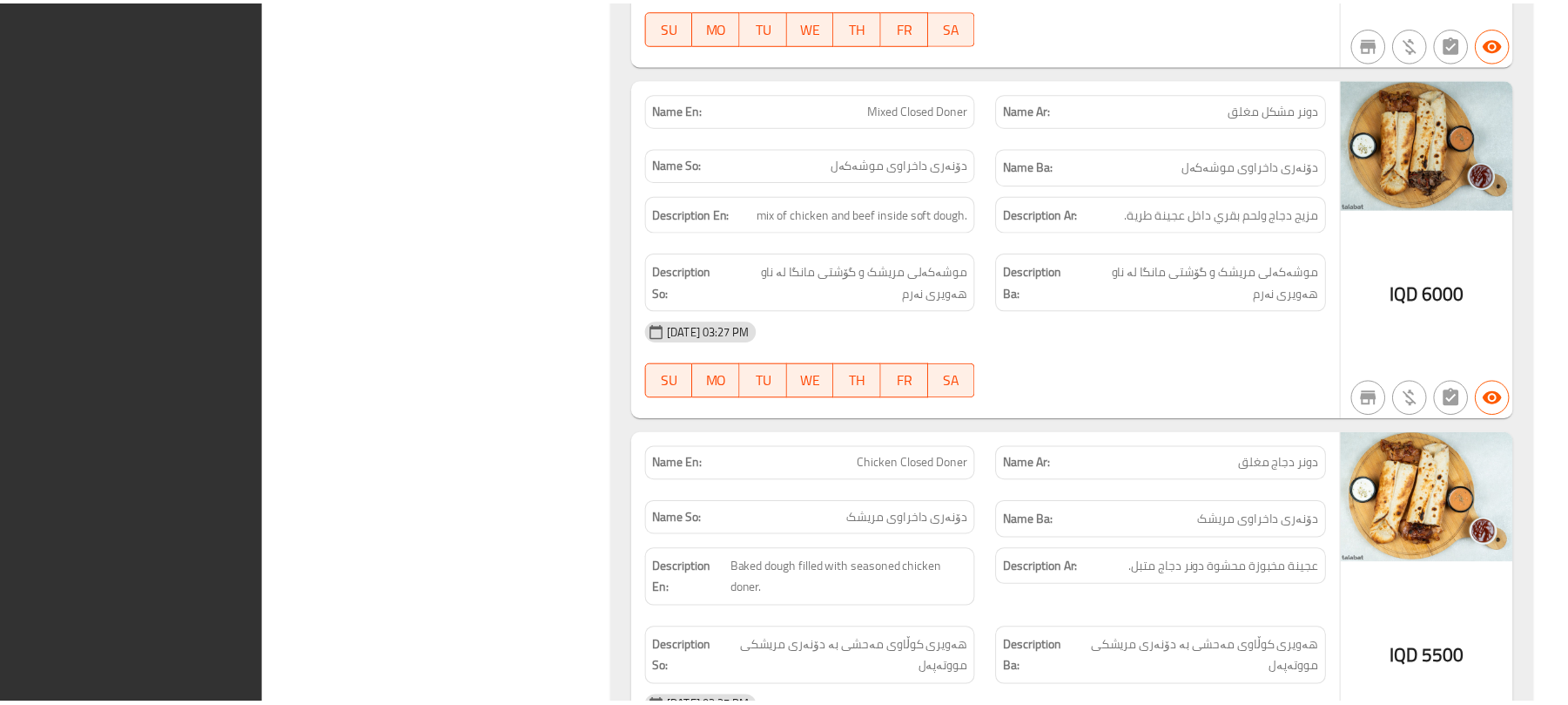
scroll to position [3538, 0]
